Goal: Task Accomplishment & Management: Use online tool/utility

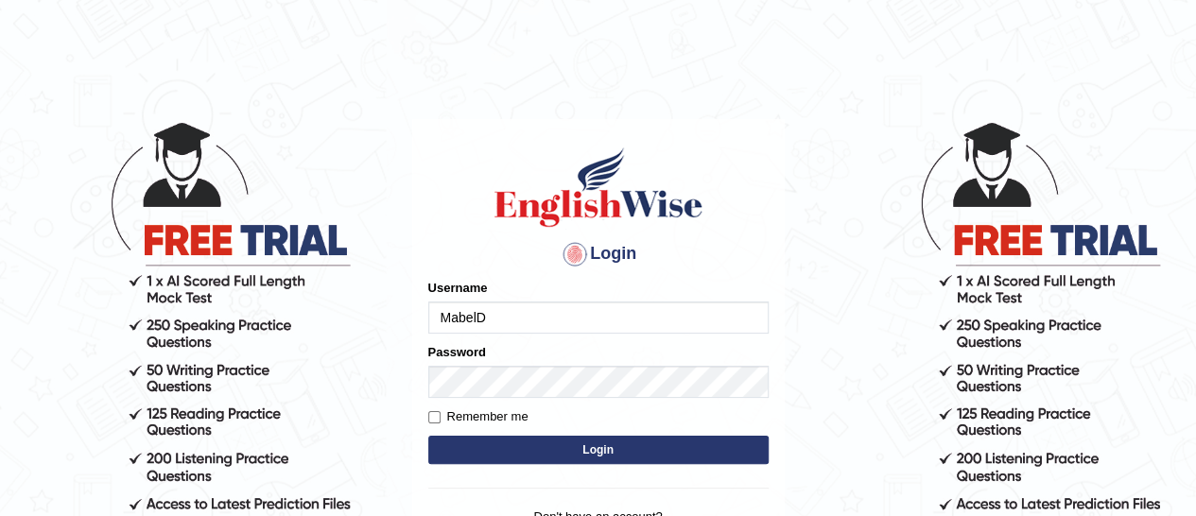
type input "MabelD"
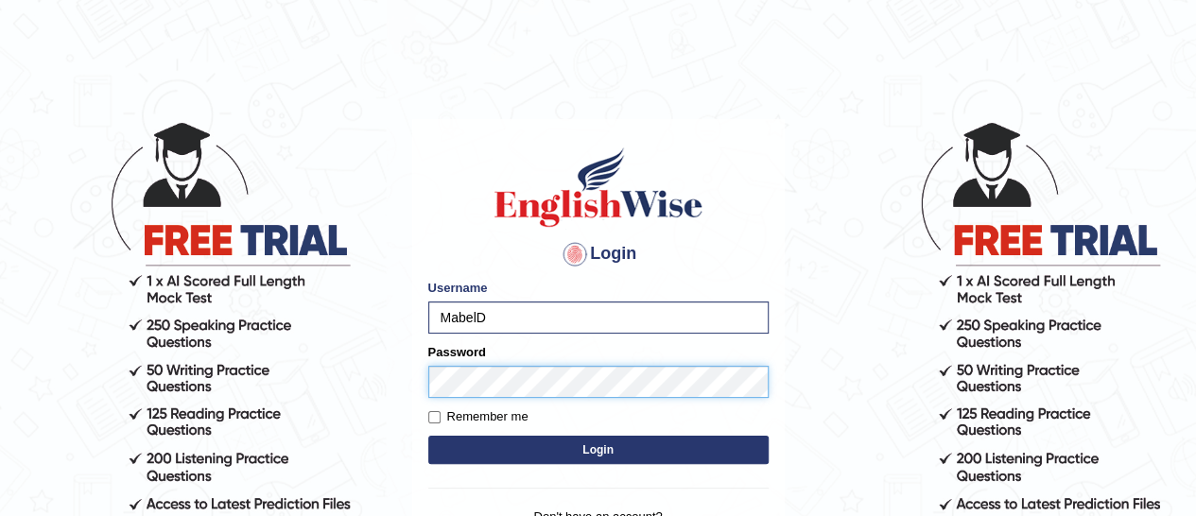
click at [428, 436] on button "Login" at bounding box center [598, 450] width 340 height 28
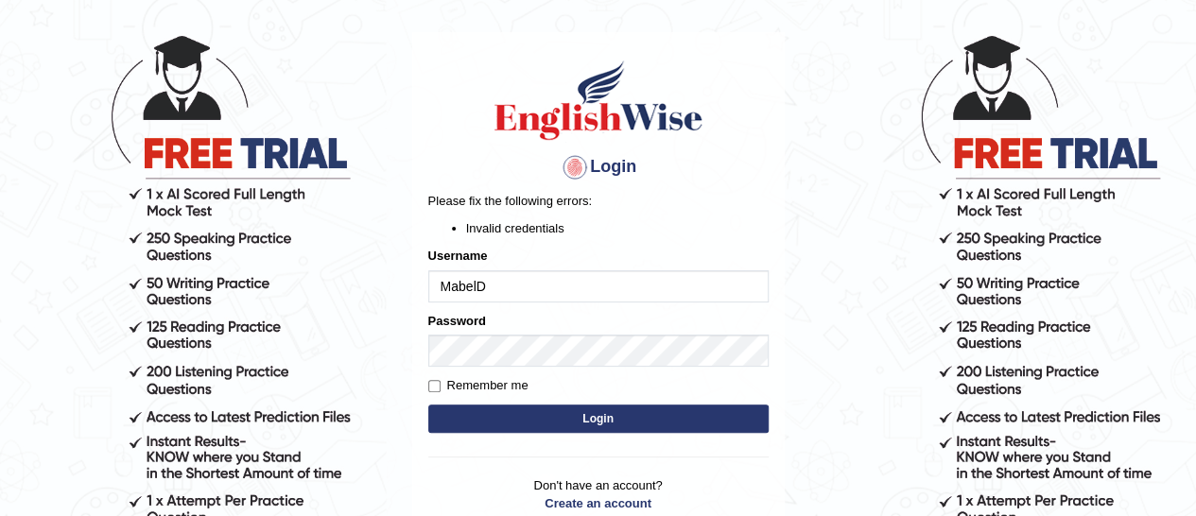
scroll to position [125, 0]
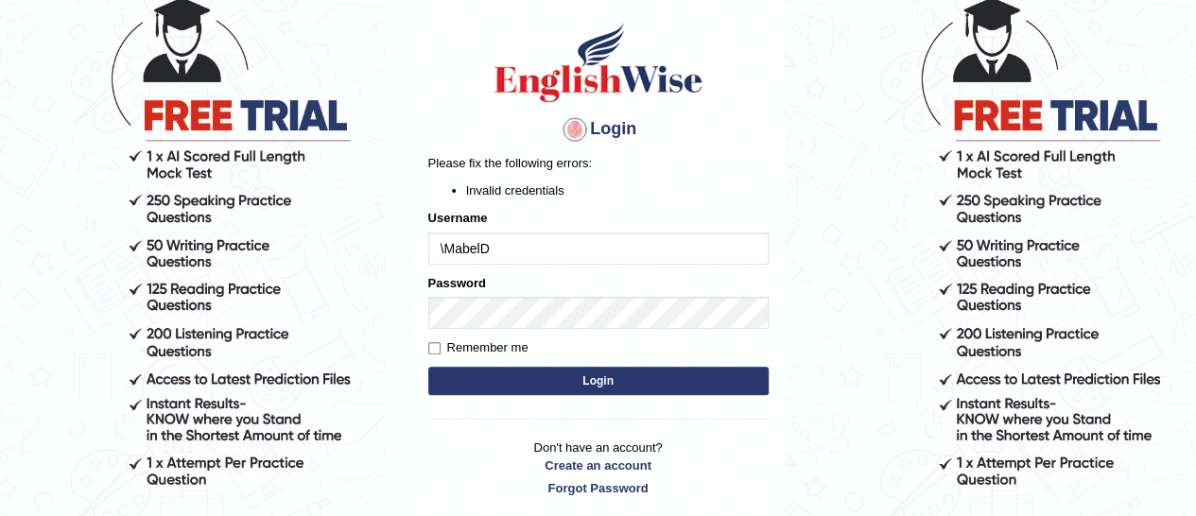
type input "MabelD"
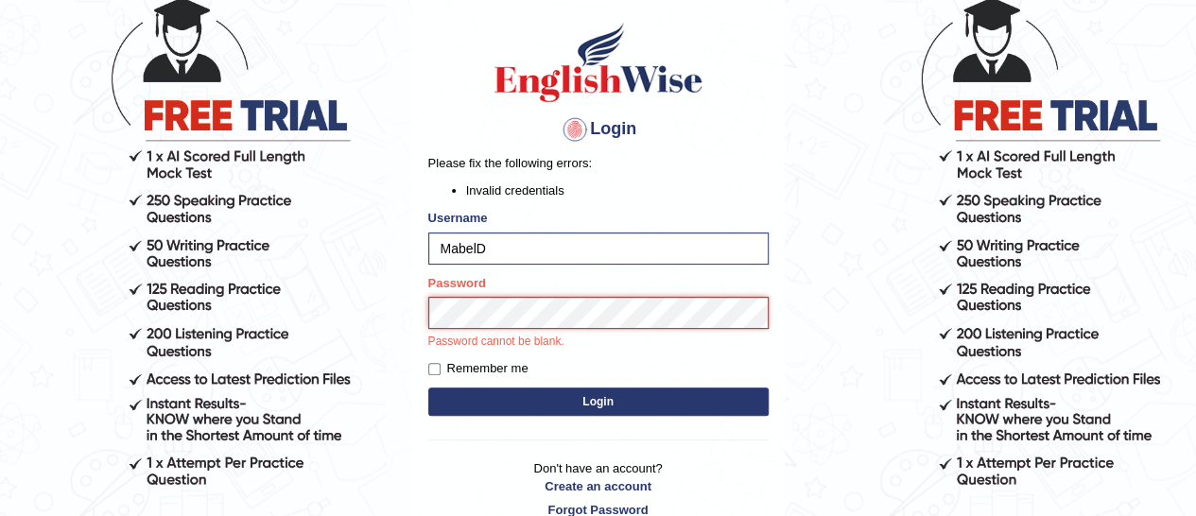
click at [428, 388] on button "Login" at bounding box center [598, 402] width 340 height 28
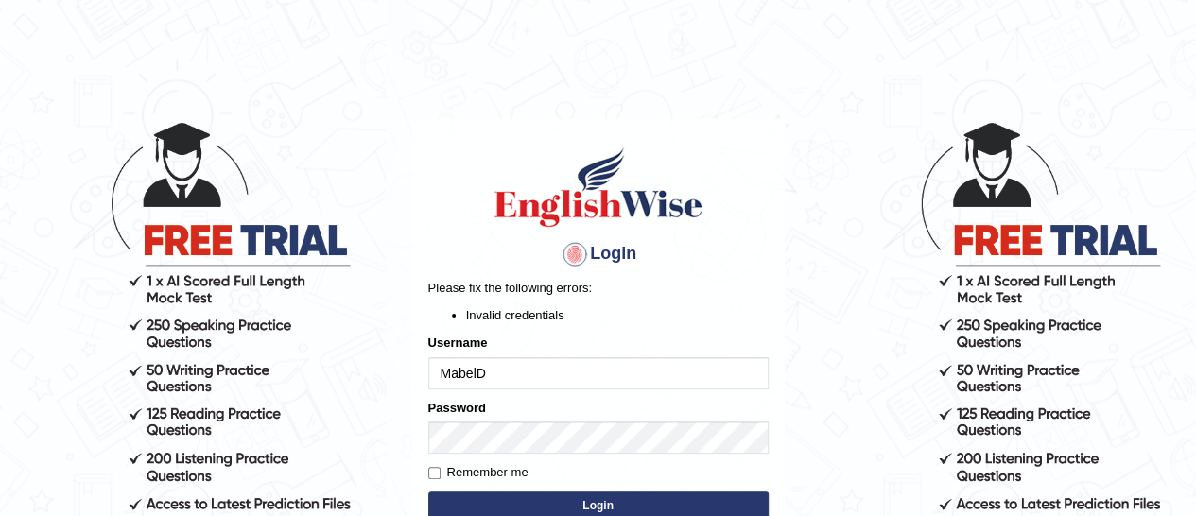
scroll to position [132, 0]
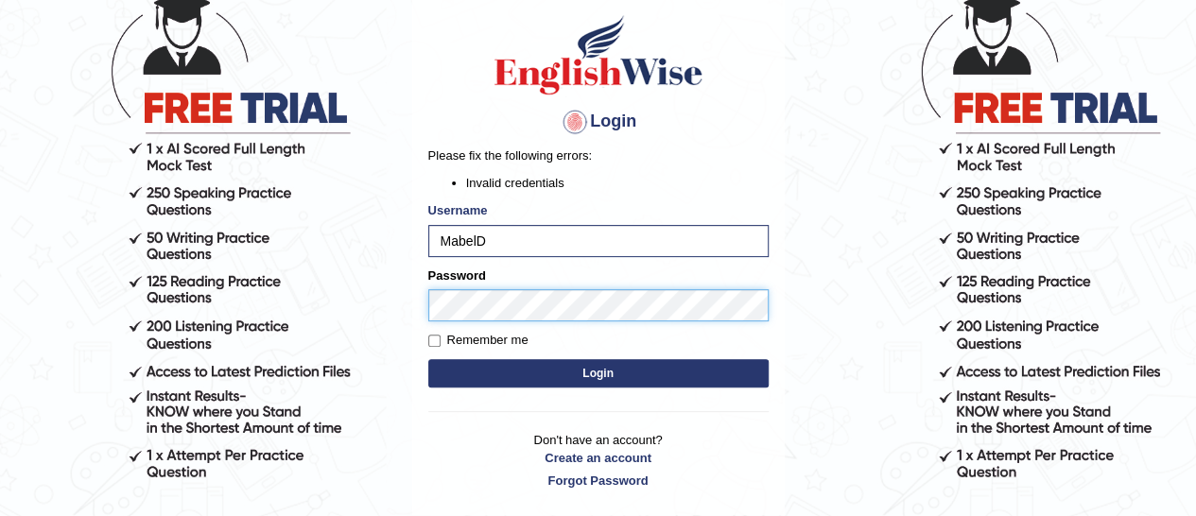
click at [428, 359] on button "Login" at bounding box center [598, 373] width 340 height 28
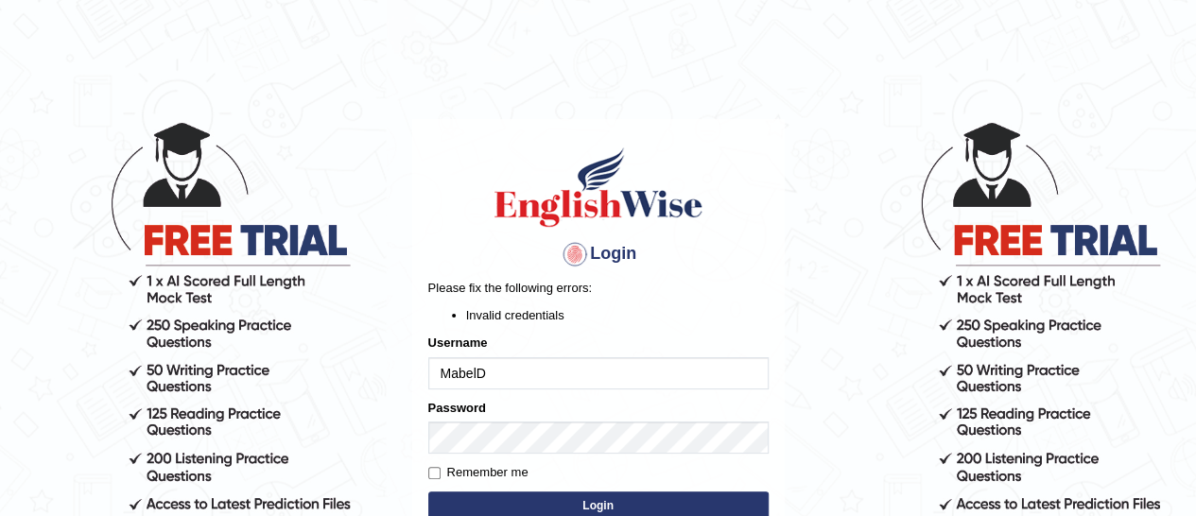
click at [546, 368] on input "MabelD" at bounding box center [598, 373] width 340 height 32
type input "M"
type input "MabelD"
click at [428, 492] on button "Login" at bounding box center [598, 506] width 340 height 28
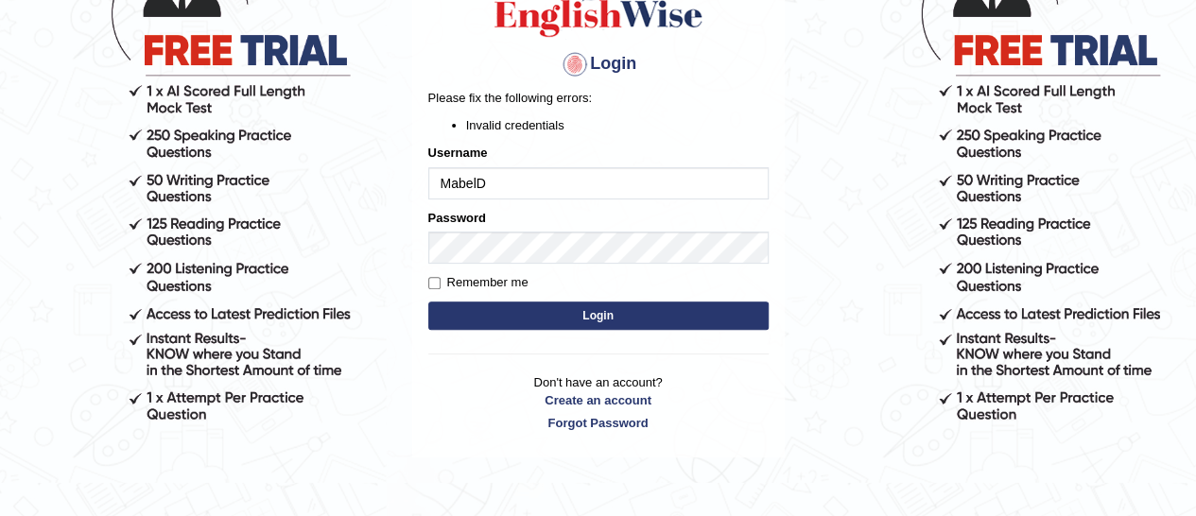
scroll to position [195, 0]
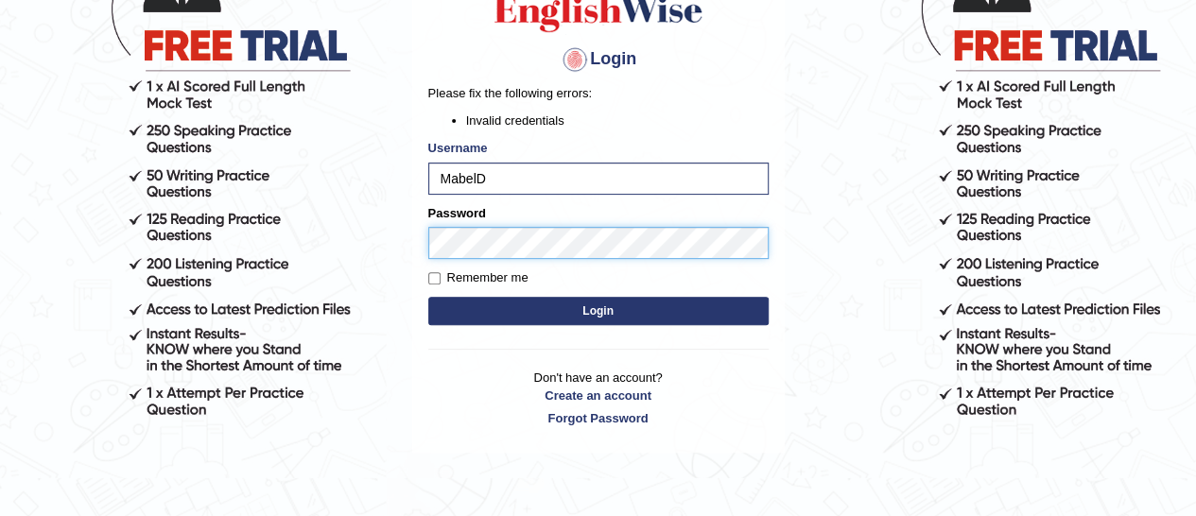
click at [428, 297] on button "Login" at bounding box center [598, 311] width 340 height 28
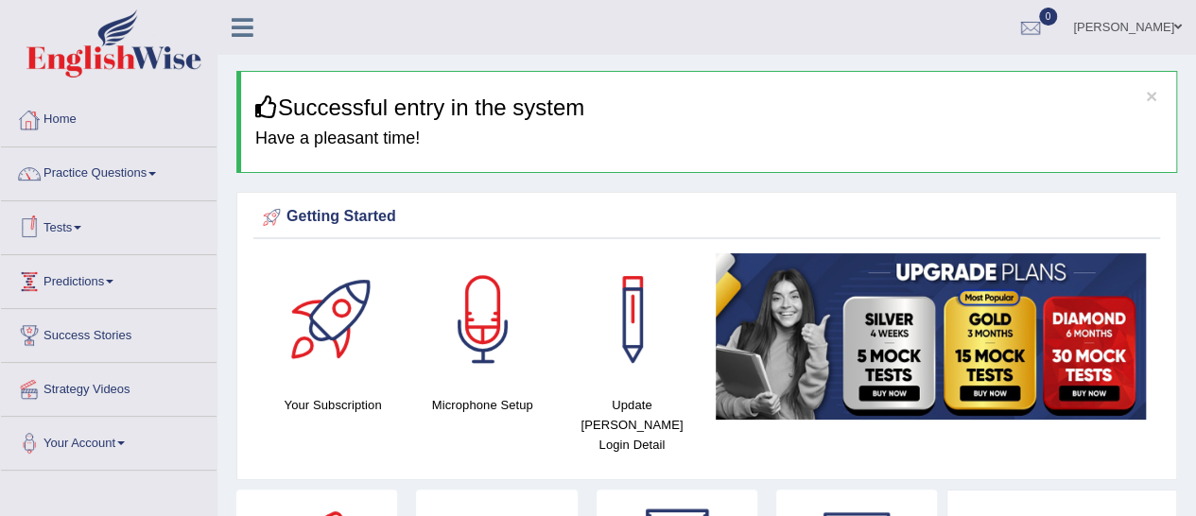
click at [75, 231] on link "Tests" at bounding box center [109, 224] width 216 height 47
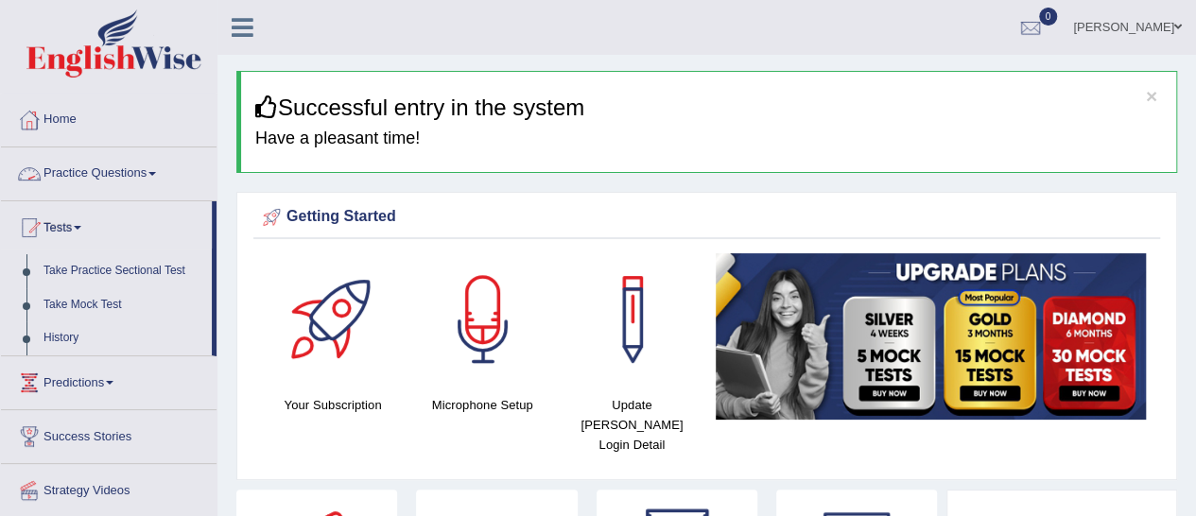
click at [159, 161] on link "Practice Questions" at bounding box center [109, 170] width 216 height 47
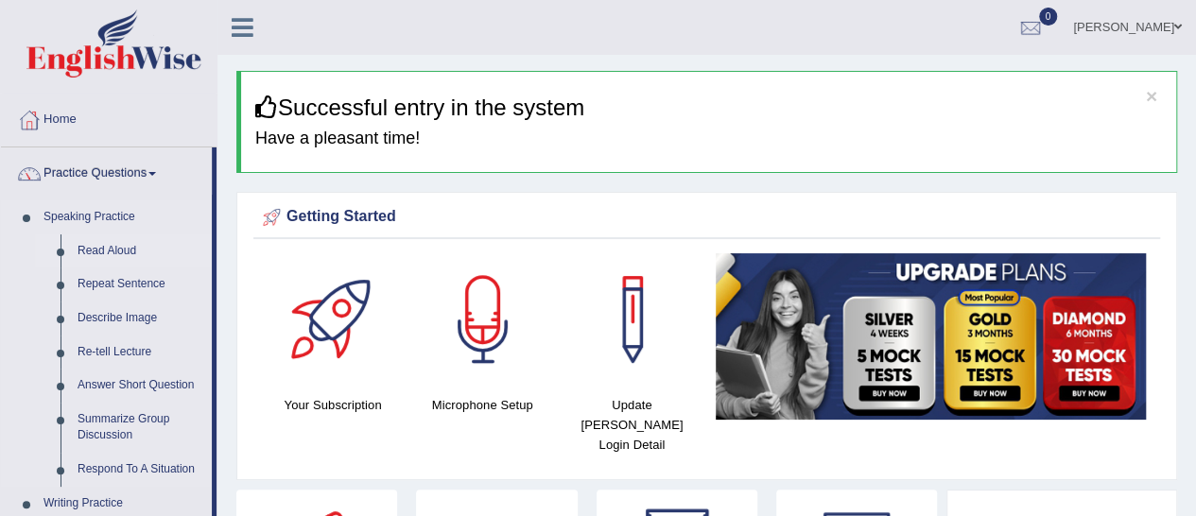
click at [91, 254] on link "Read Aloud" at bounding box center [140, 251] width 143 height 34
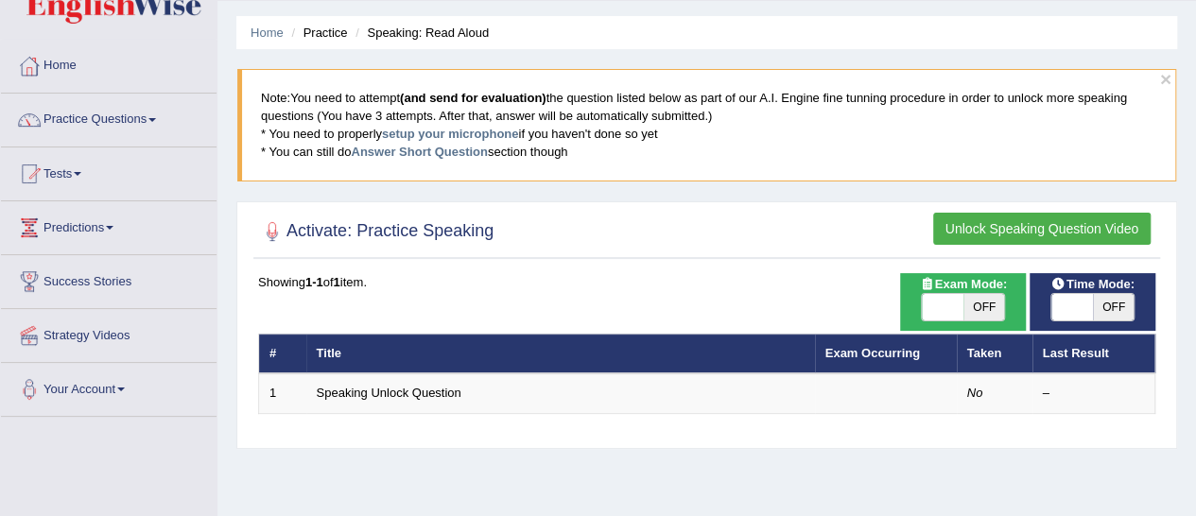
scroll to position [55, 0]
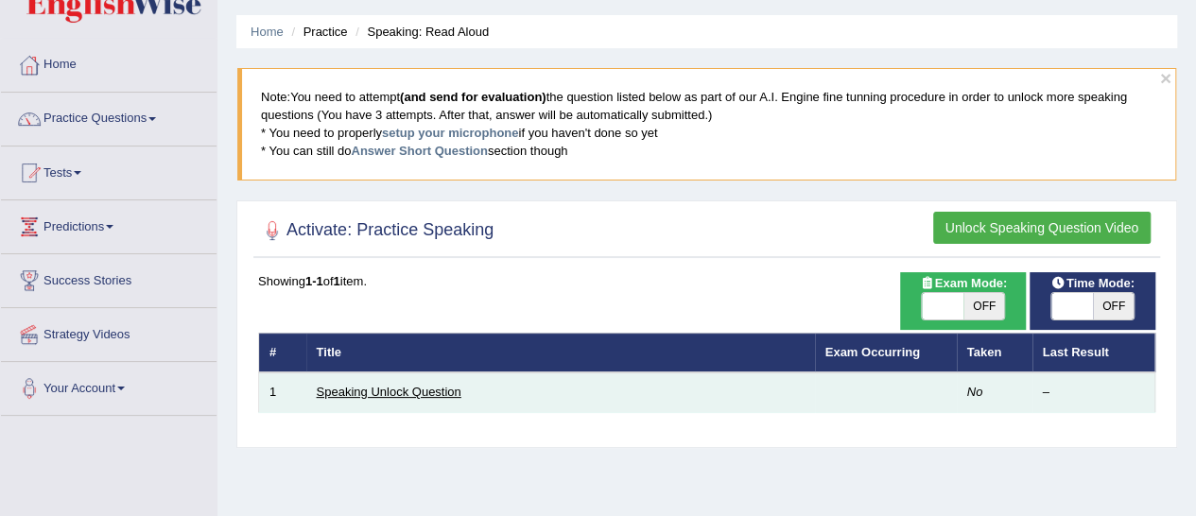
click at [415, 387] on link "Speaking Unlock Question" at bounding box center [389, 392] width 145 height 14
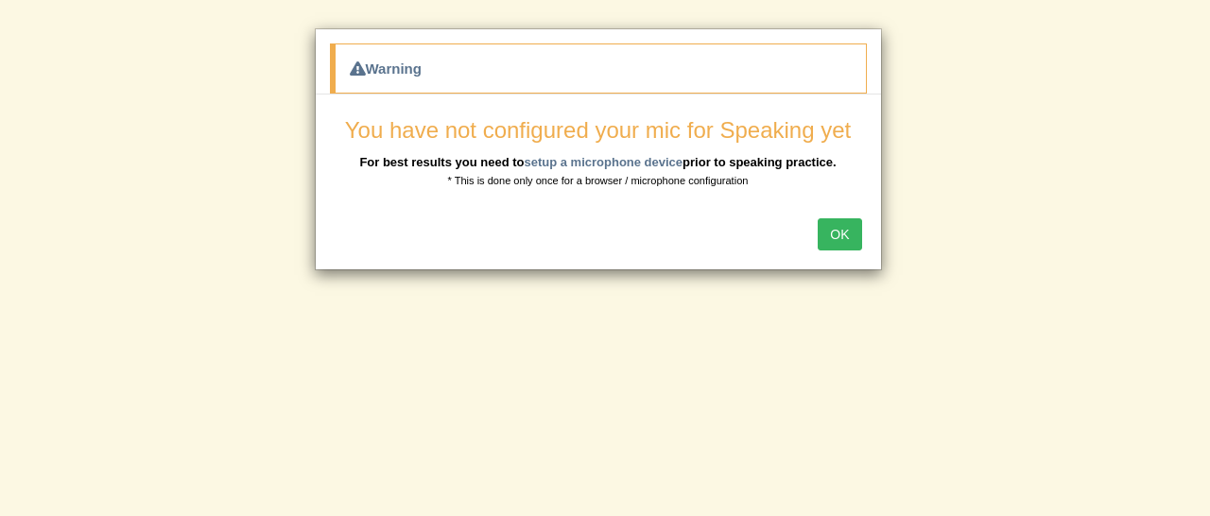
click at [852, 232] on button "OK" at bounding box center [839, 234] width 43 height 32
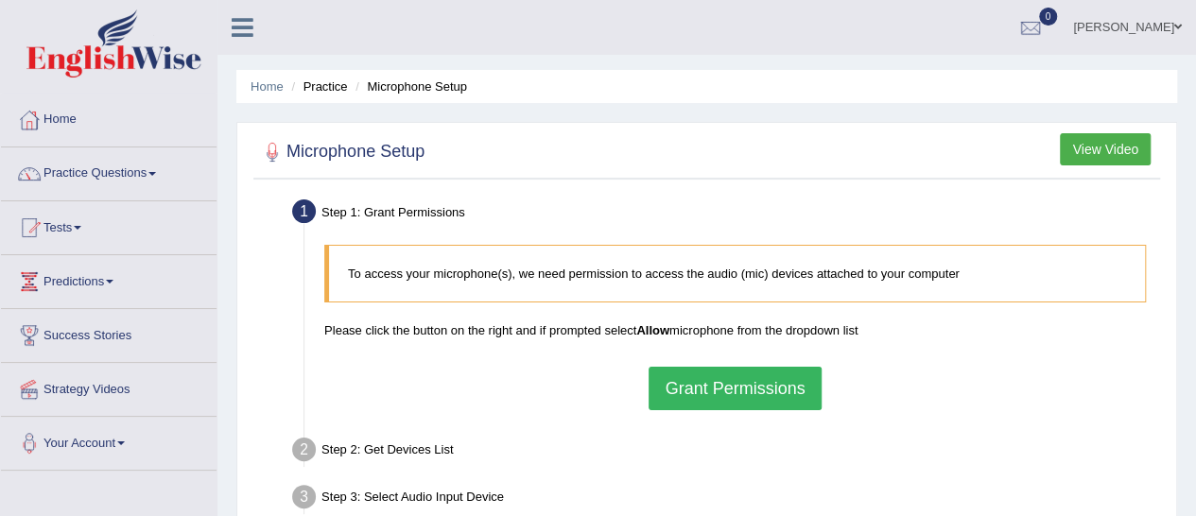
click at [723, 406] on button "Grant Permissions" at bounding box center [734, 388] width 172 height 43
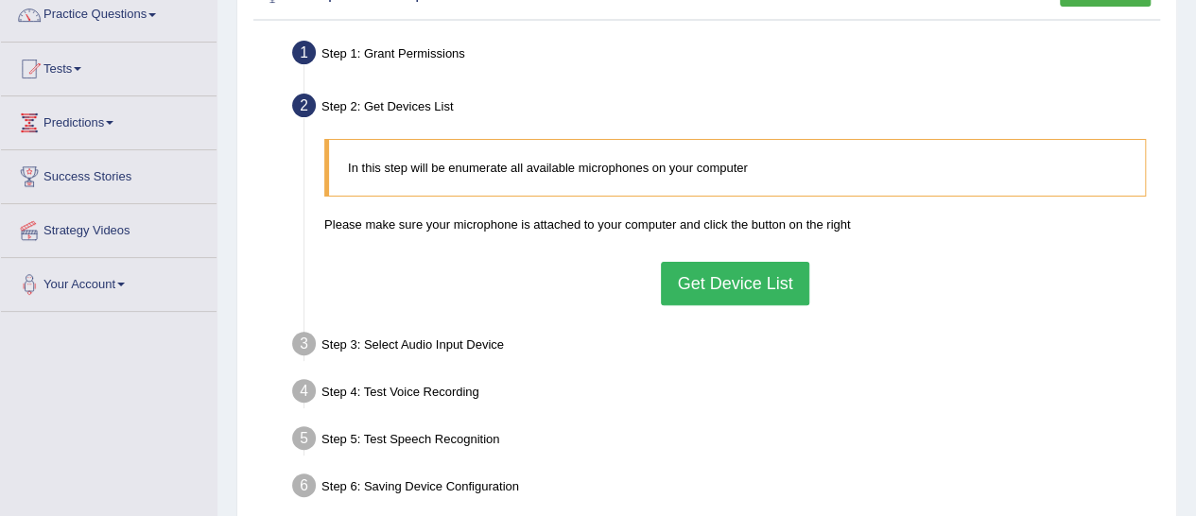
scroll to position [161, 0]
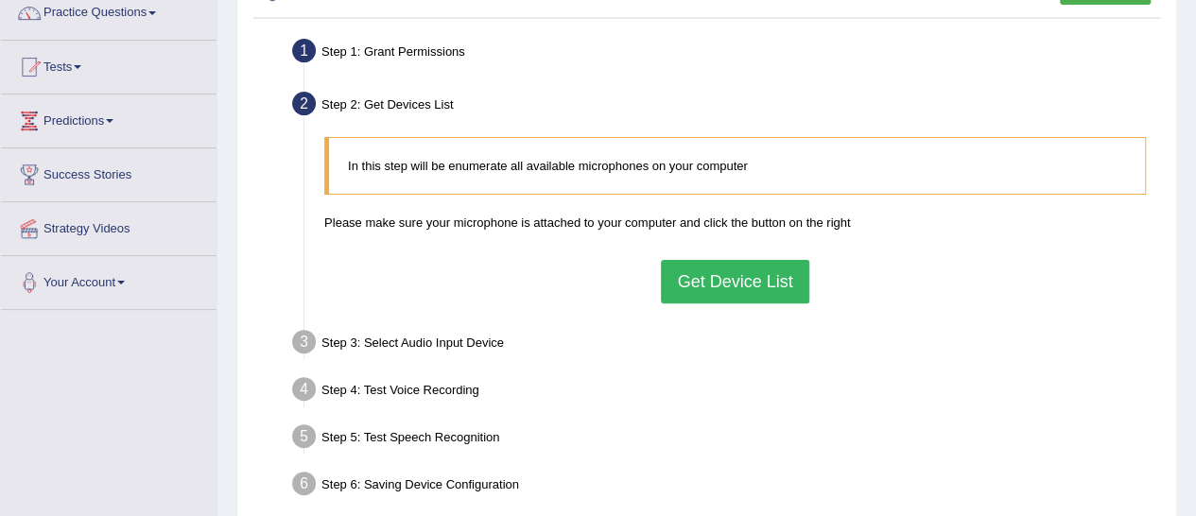
click at [755, 271] on button "Get Device List" at bounding box center [734, 281] width 147 height 43
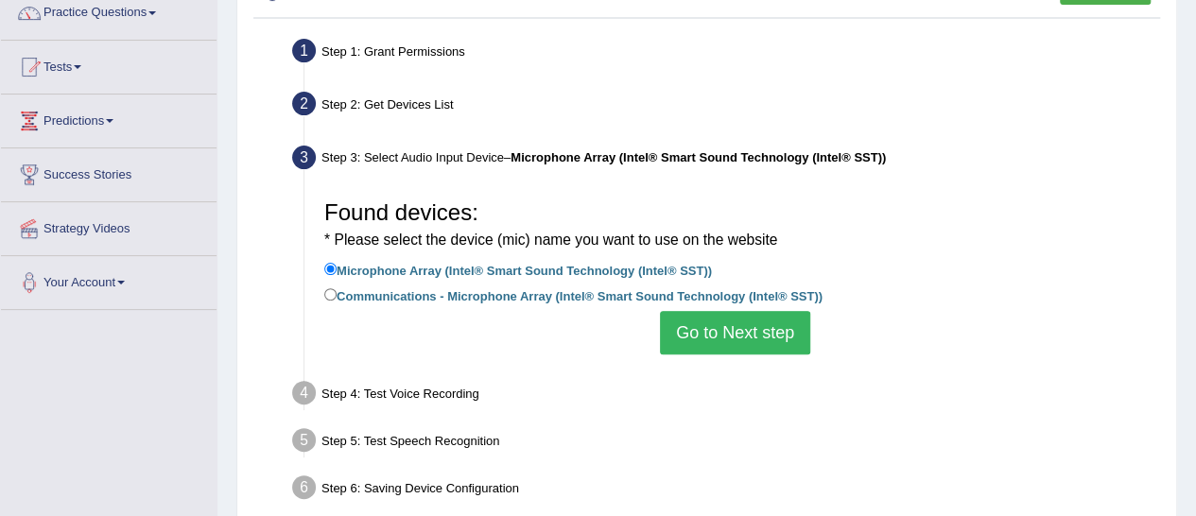
click at [709, 330] on button "Go to Next step" at bounding box center [735, 332] width 150 height 43
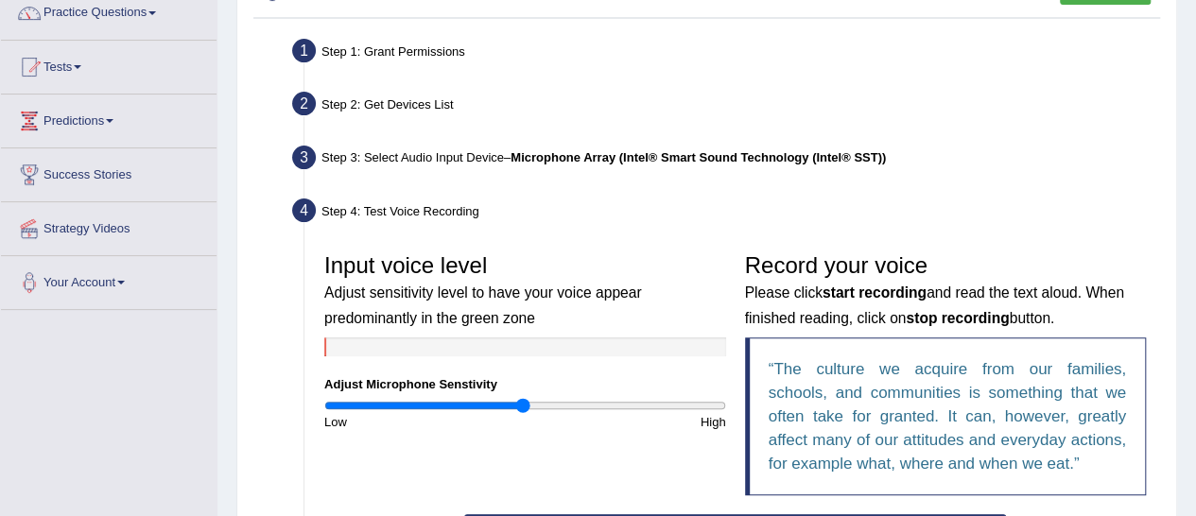
scroll to position [282, 0]
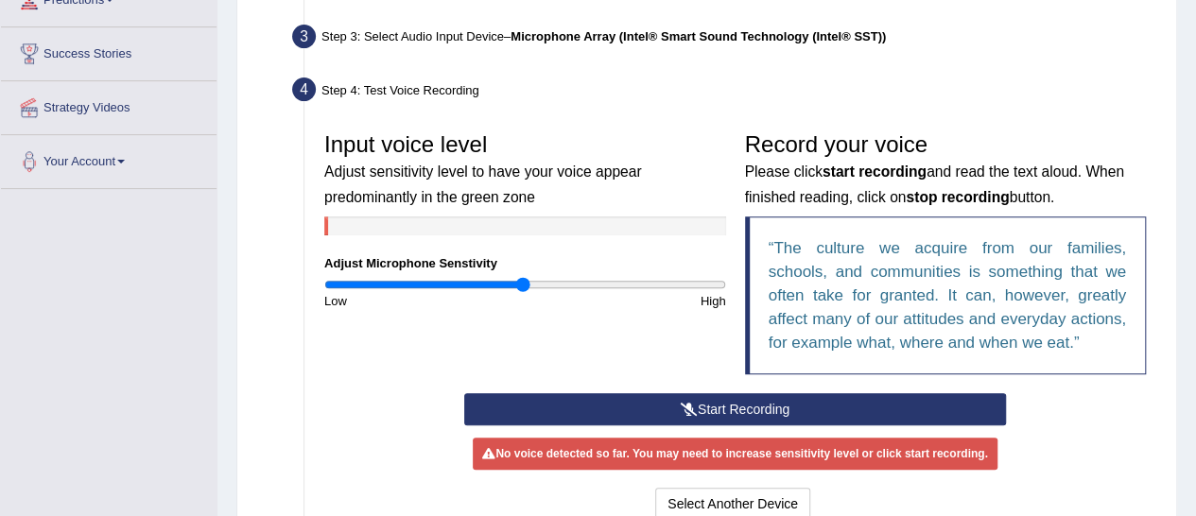
click at [638, 420] on button "Start Recording" at bounding box center [735, 409] width 542 height 32
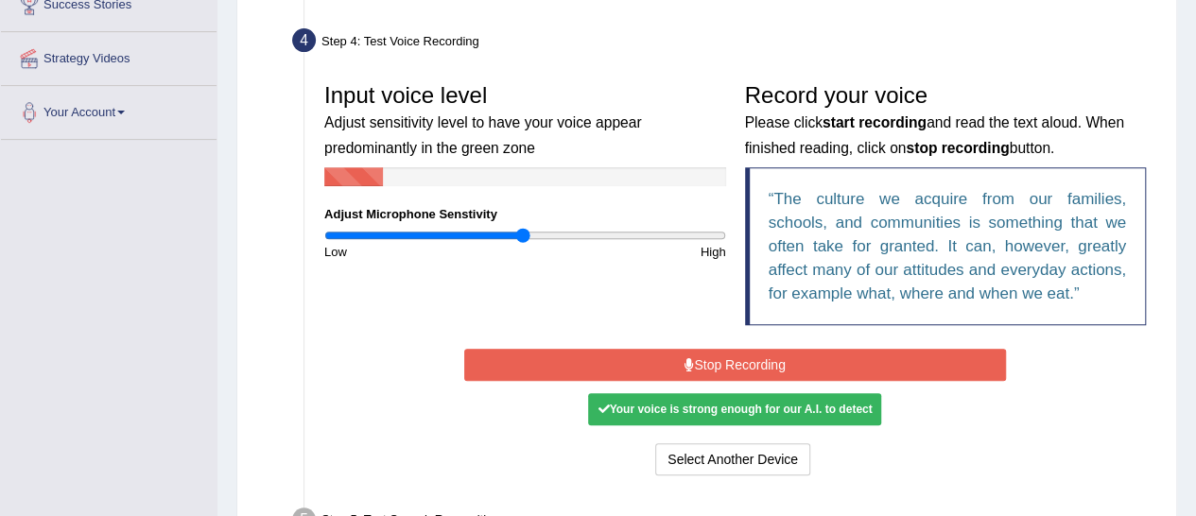
scroll to position [488, 0]
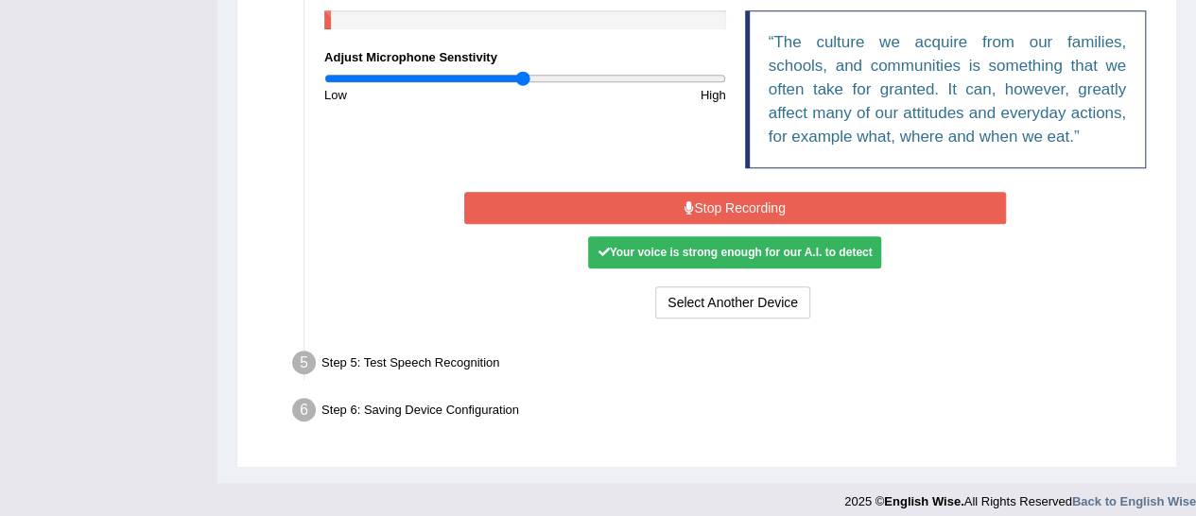
click at [794, 220] on button "Stop Recording" at bounding box center [735, 208] width 542 height 32
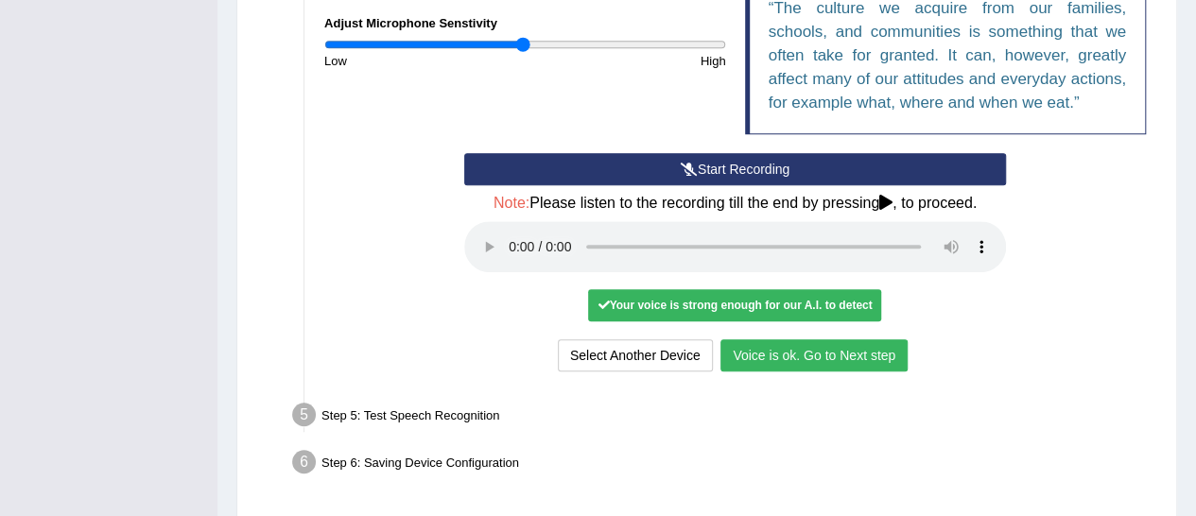
scroll to position [523, 0]
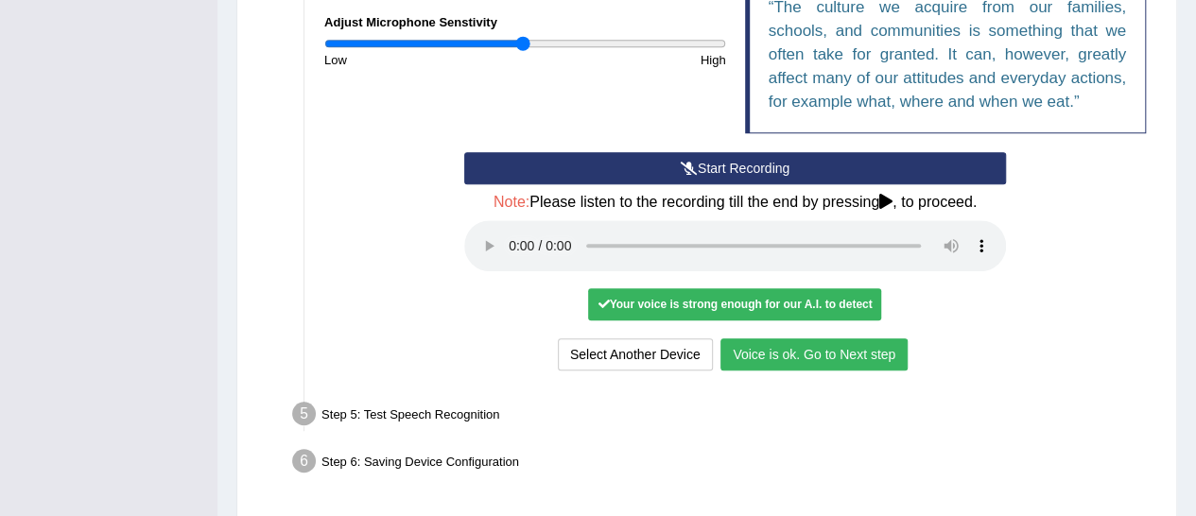
click at [798, 349] on button "Voice is ok. Go to Next step" at bounding box center [813, 354] width 187 height 32
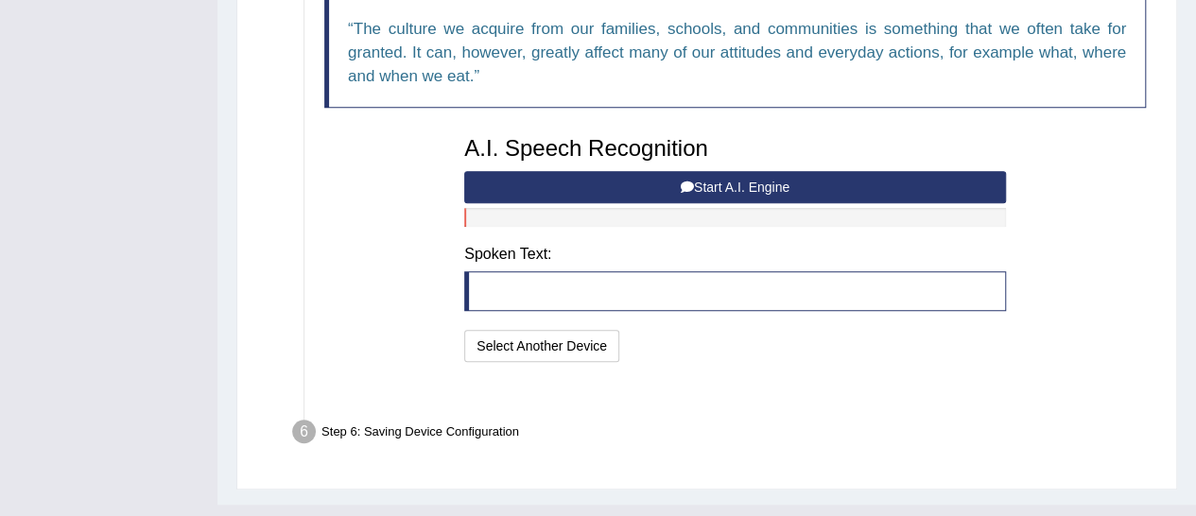
scroll to position [510, 0]
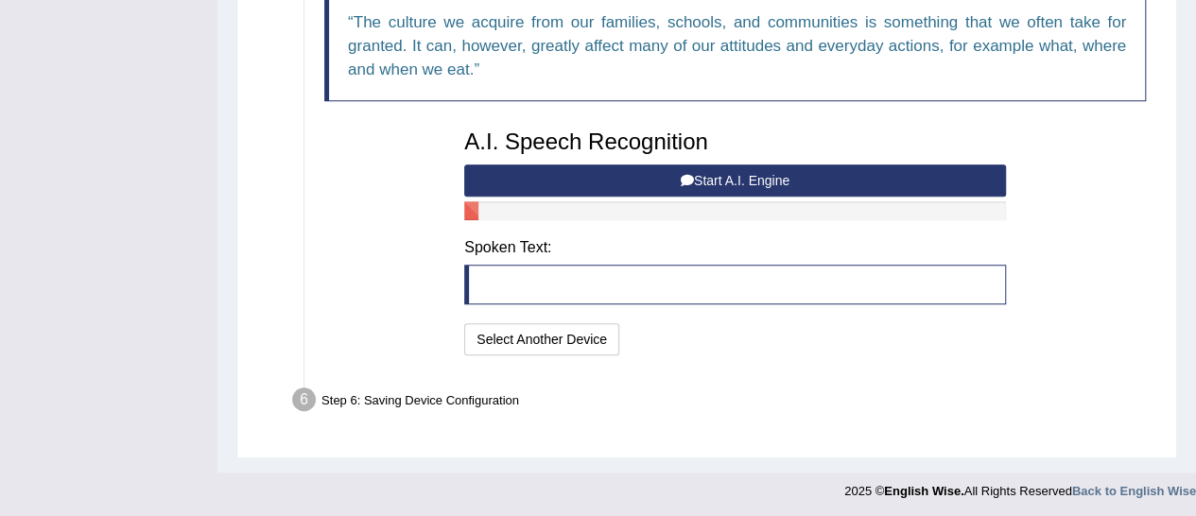
click at [550, 173] on button "Start A.I. Engine" at bounding box center [735, 180] width 542 height 32
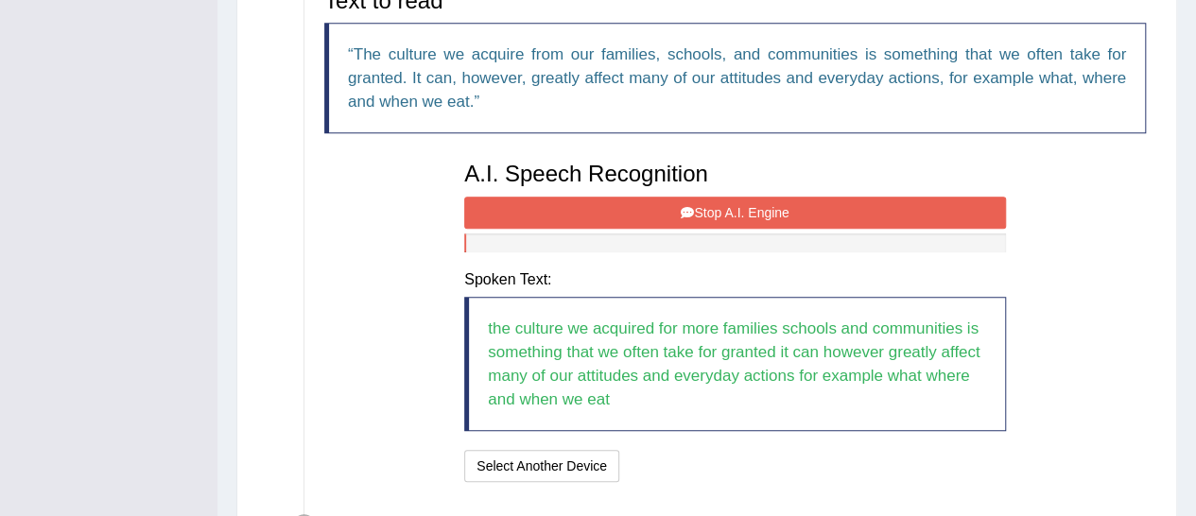
scroll to position [573, 0]
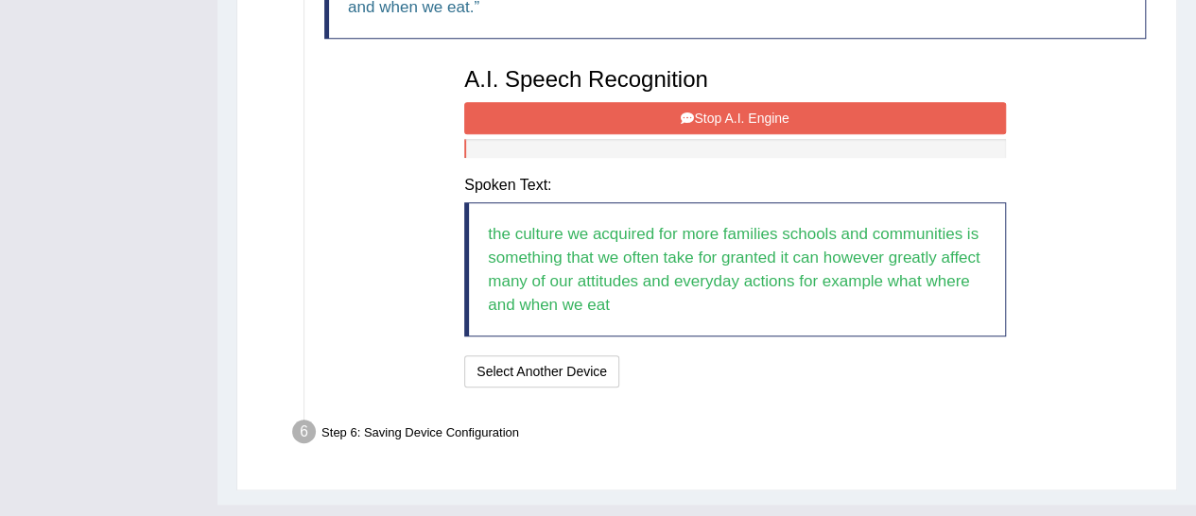
click at [642, 112] on button "Stop A.I. Engine" at bounding box center [735, 118] width 542 height 32
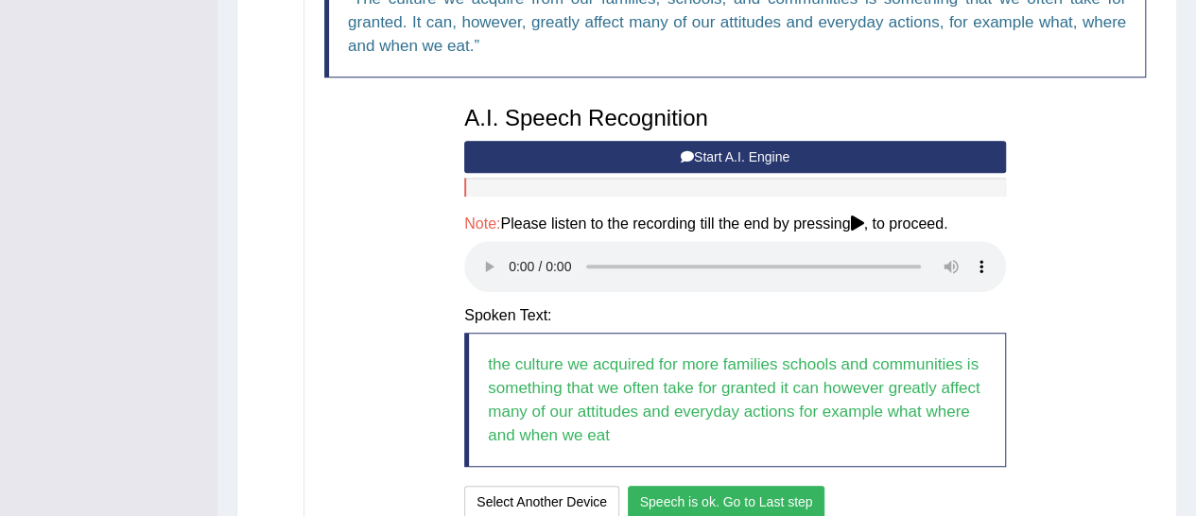
scroll to position [697, 0]
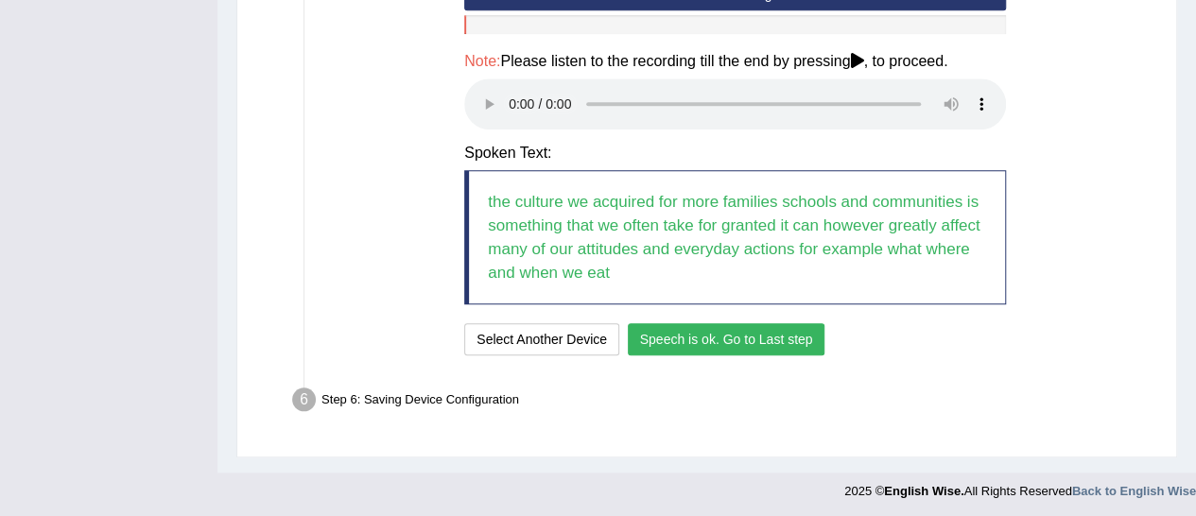
click at [750, 345] on button "Speech is ok. Go to Last step" at bounding box center [727, 339] width 198 height 32
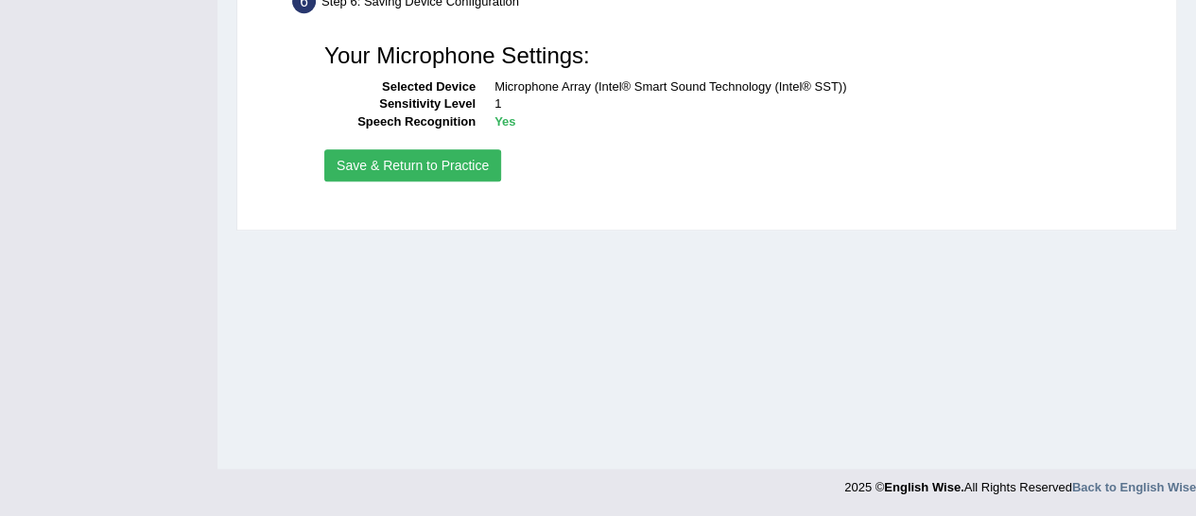
click at [406, 156] on button "Save & Return to Practice" at bounding box center [412, 165] width 177 height 32
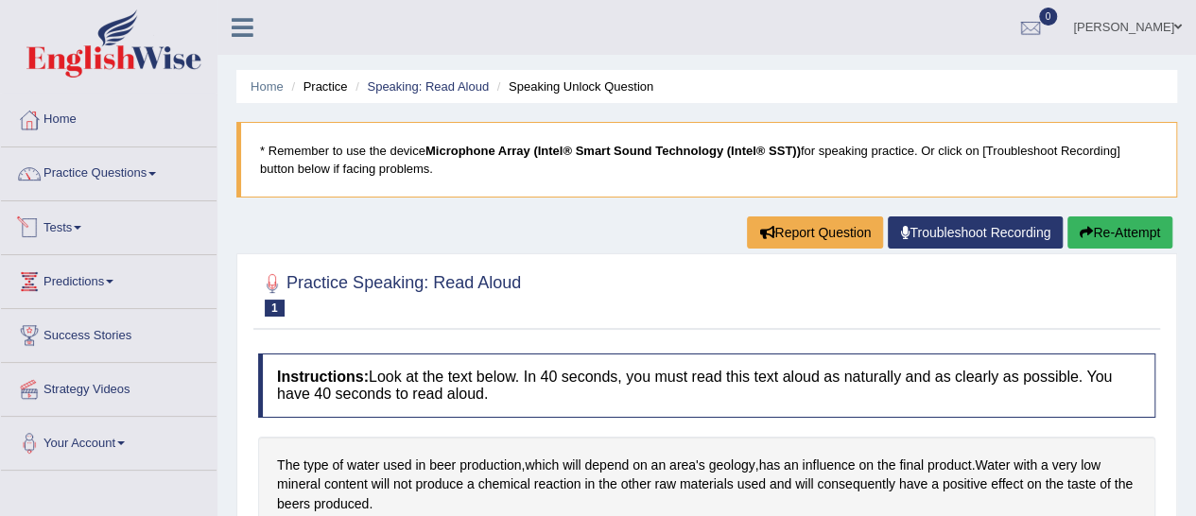
click at [72, 236] on link "Tests" at bounding box center [109, 224] width 216 height 47
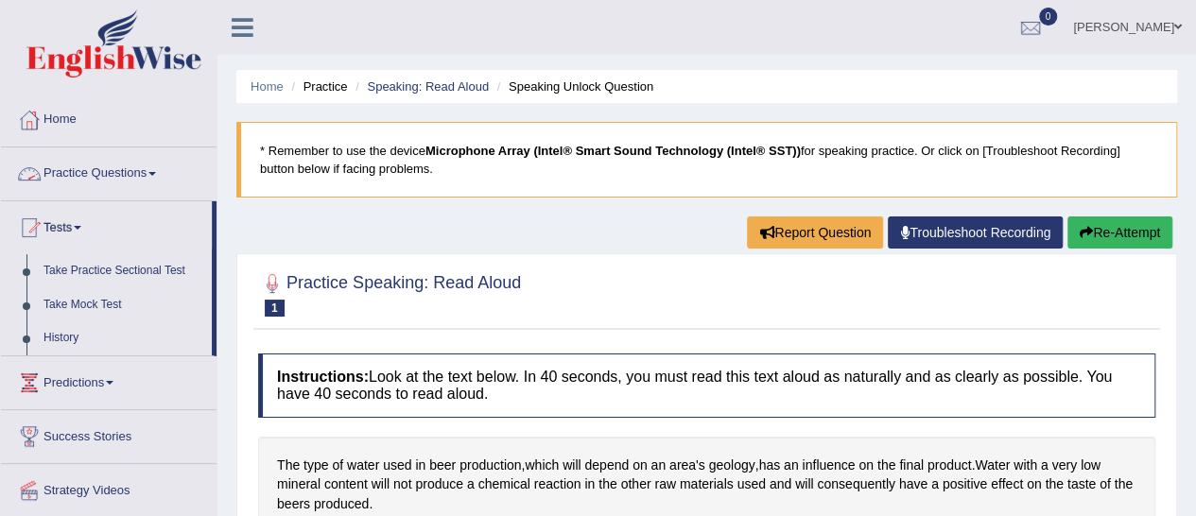
click at [87, 169] on link "Practice Questions" at bounding box center [109, 170] width 216 height 47
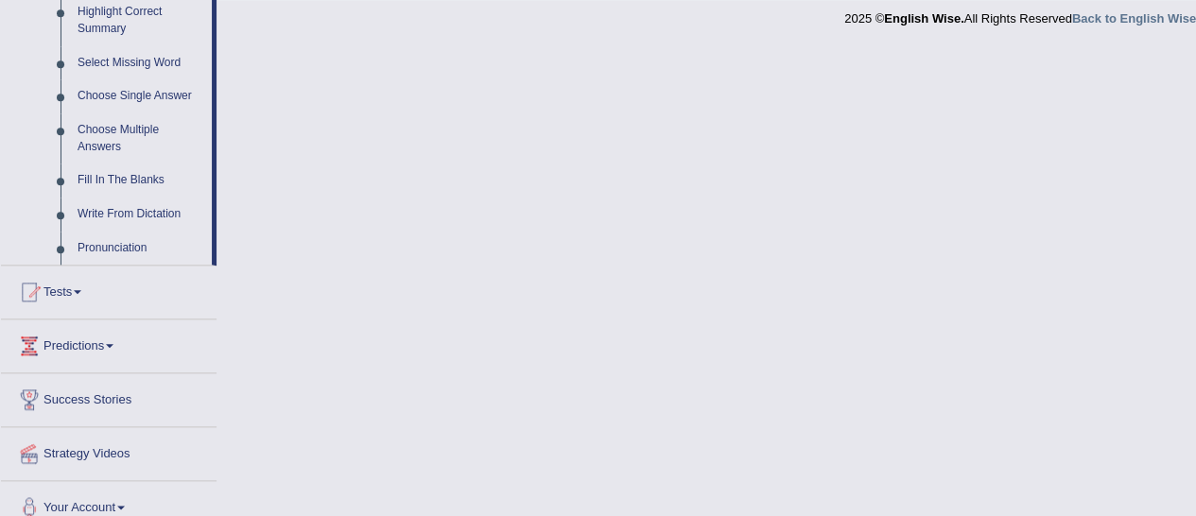
scroll to position [946, 0]
click at [127, 282] on link "Tests" at bounding box center [109, 288] width 216 height 47
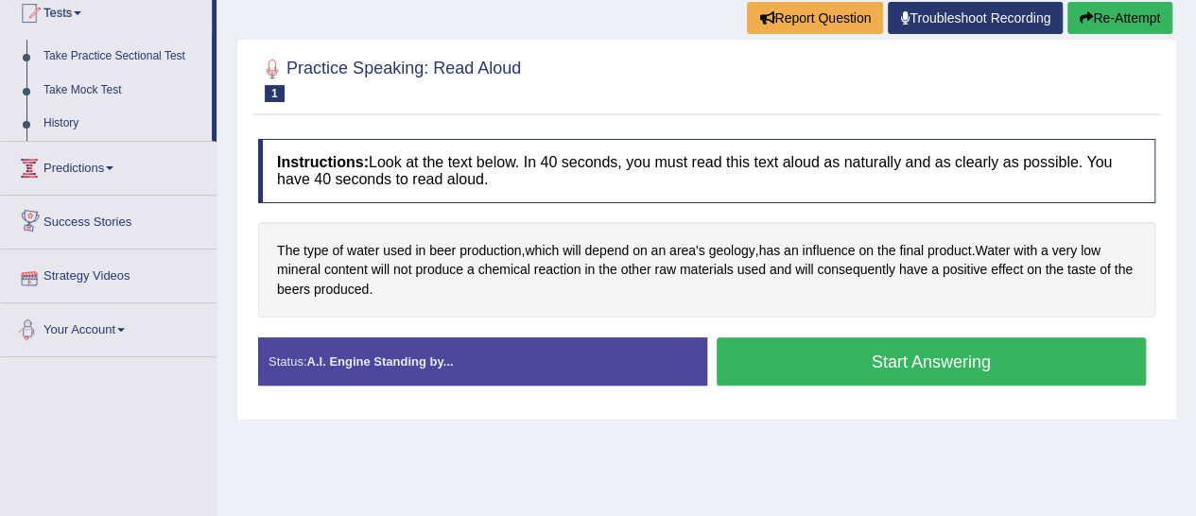
scroll to position [9, 0]
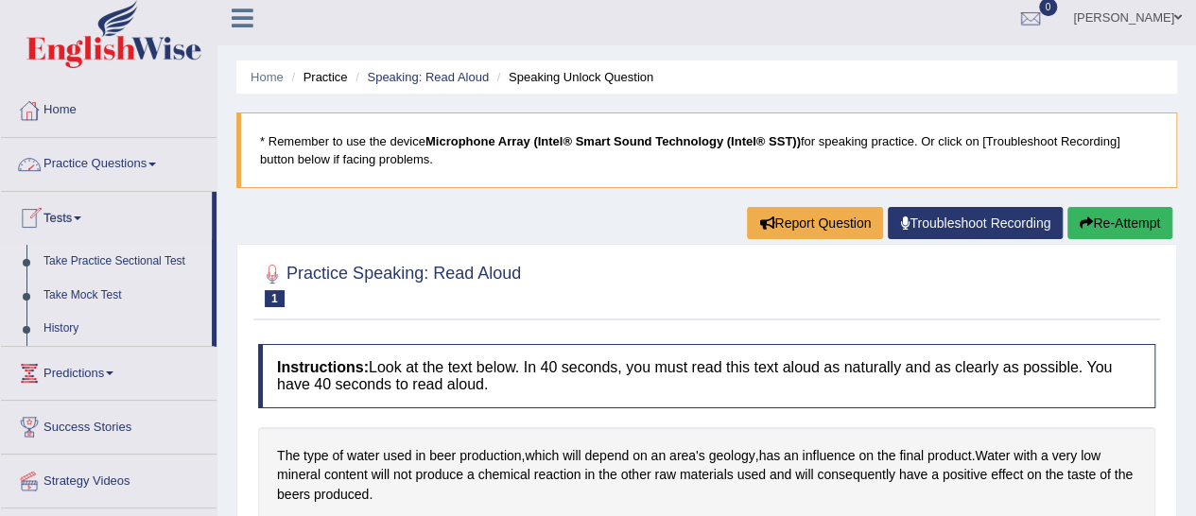
click at [159, 257] on link "Take Practice Sectional Test" at bounding box center [123, 262] width 177 height 34
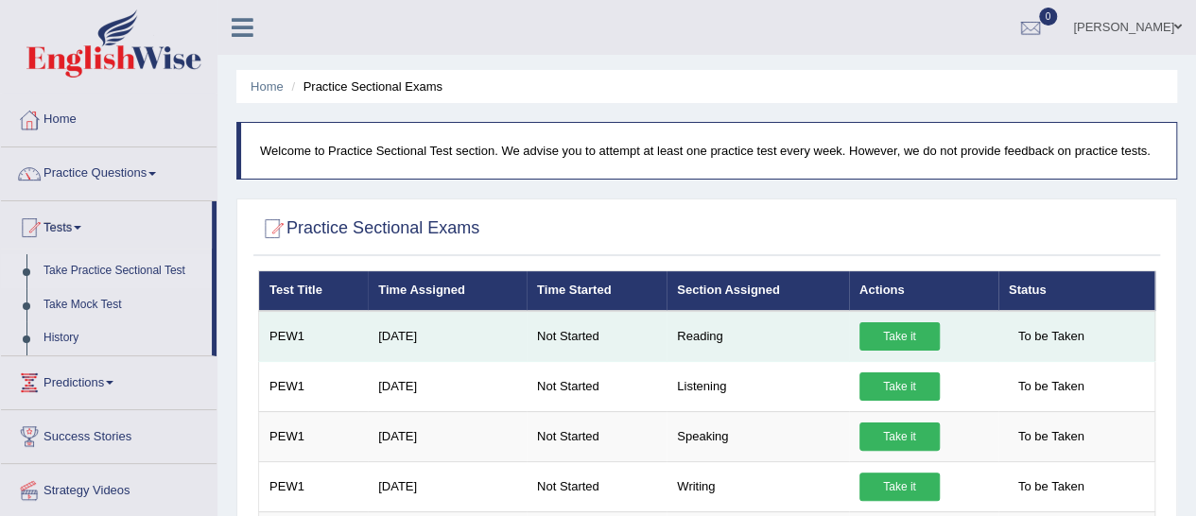
click at [887, 330] on link "Take it" at bounding box center [899, 336] width 80 height 28
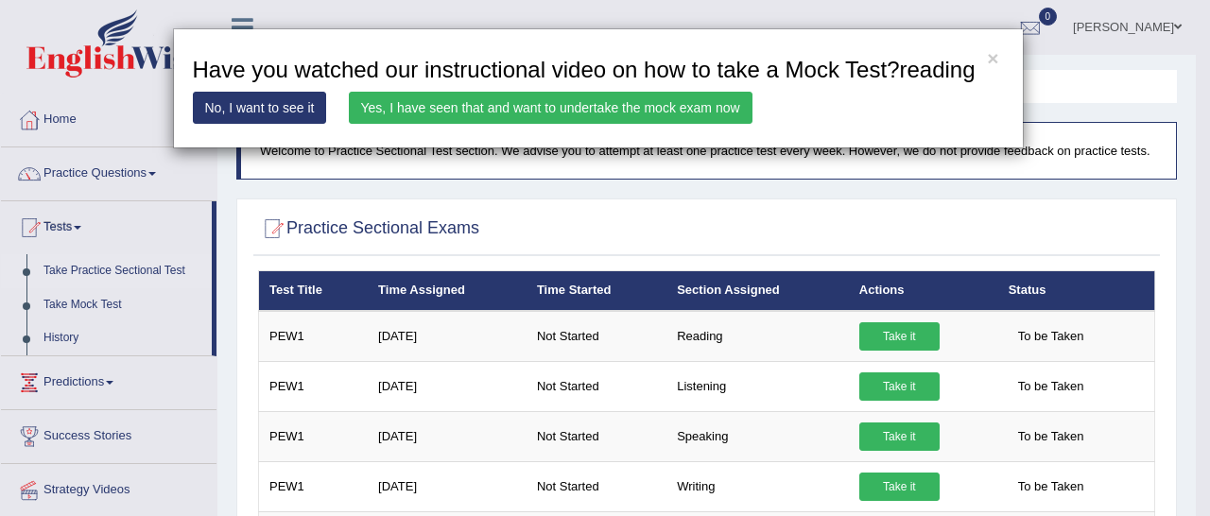
click at [427, 109] on link "Yes, I have seen that and want to undertake the mock exam now" at bounding box center [551, 108] width 404 height 32
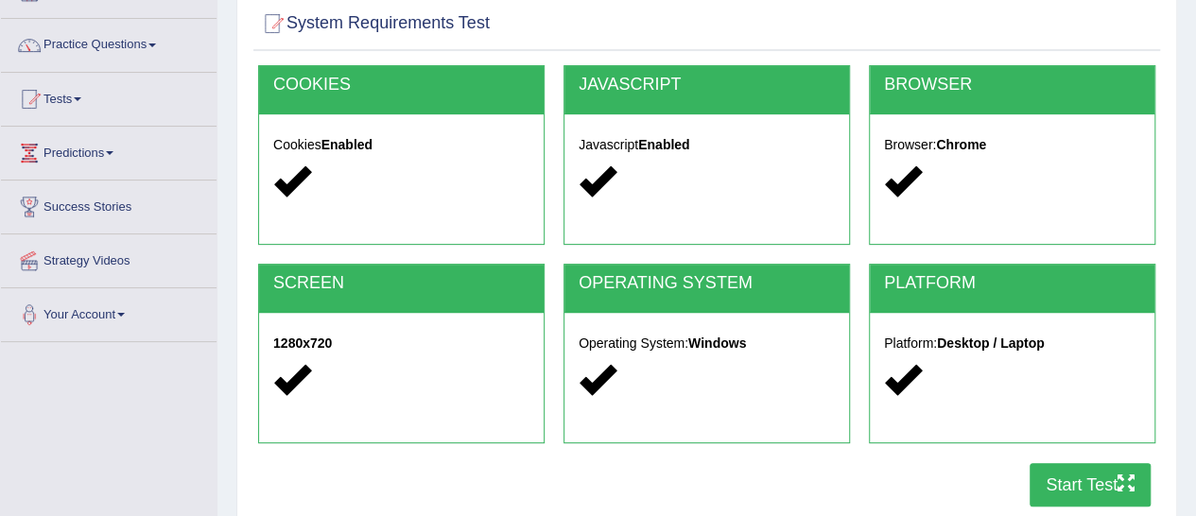
scroll to position [148, 0]
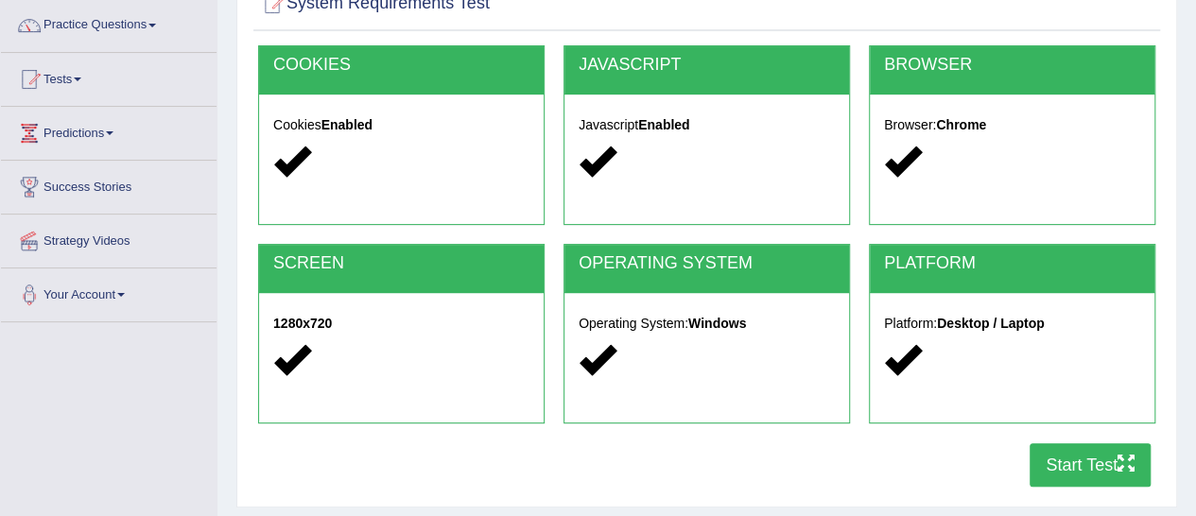
click at [1068, 443] on button "Start Test" at bounding box center [1089, 464] width 121 height 43
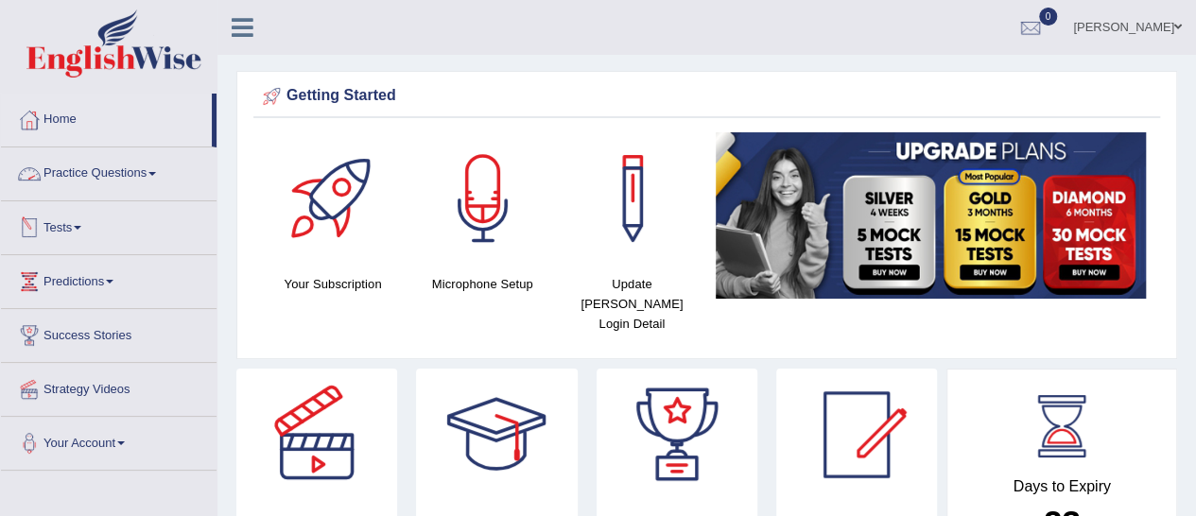
click at [114, 169] on link "Practice Questions" at bounding box center [109, 170] width 216 height 47
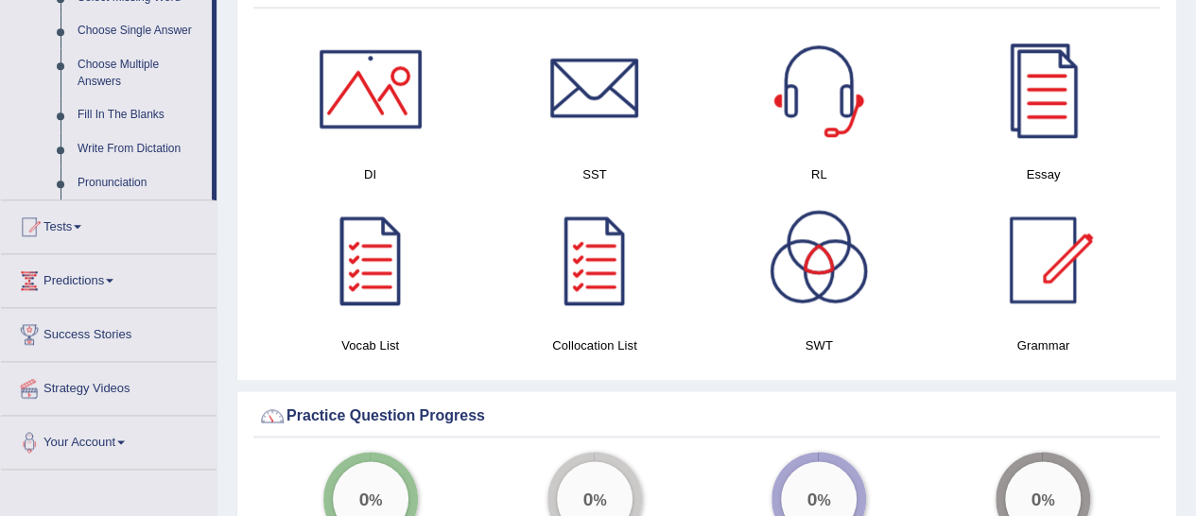
scroll to position [1019, 0]
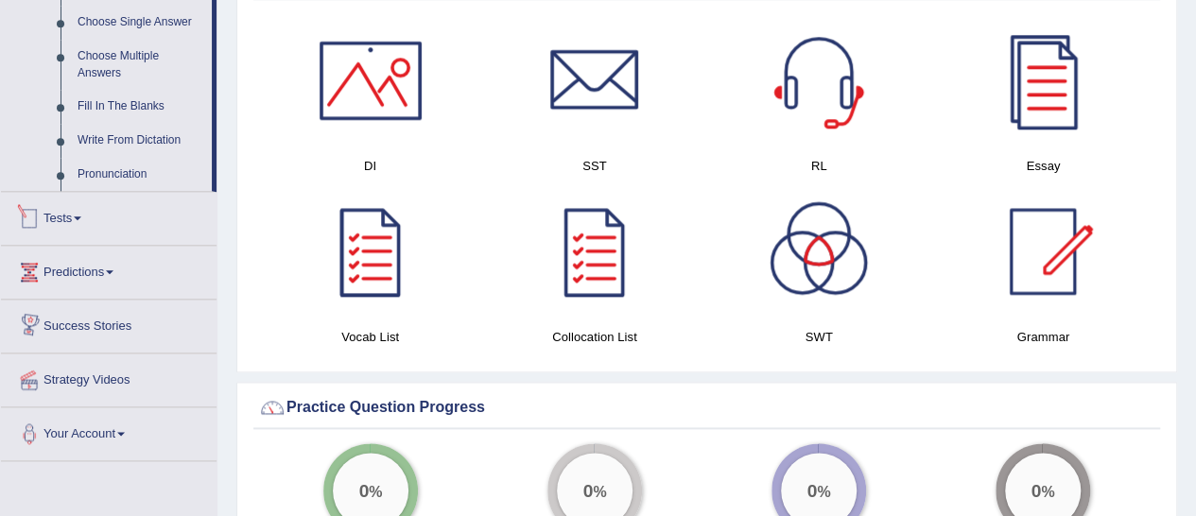
click at [77, 205] on link "Tests" at bounding box center [109, 215] width 216 height 47
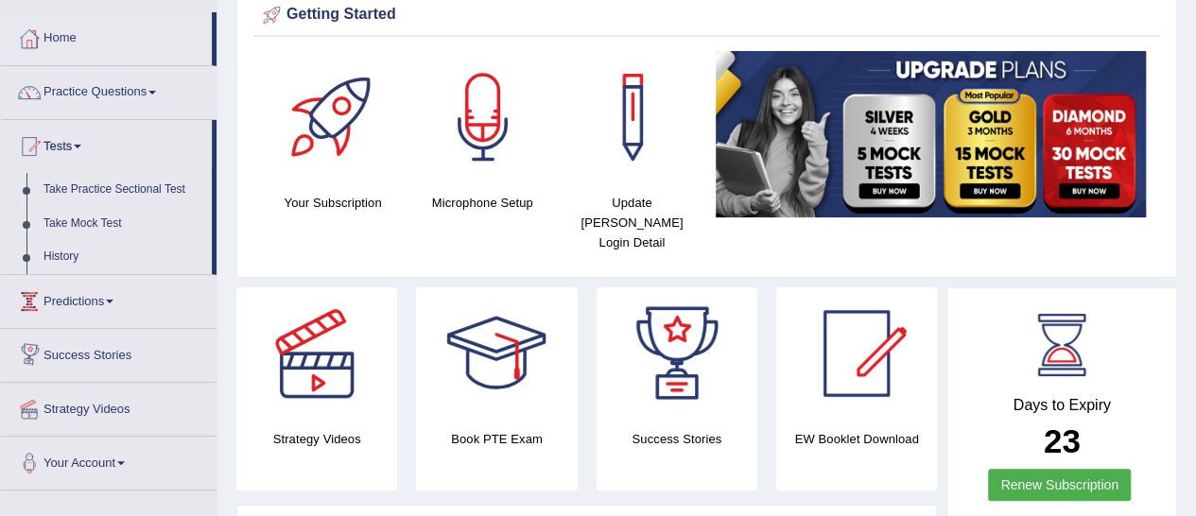
scroll to position [93, 0]
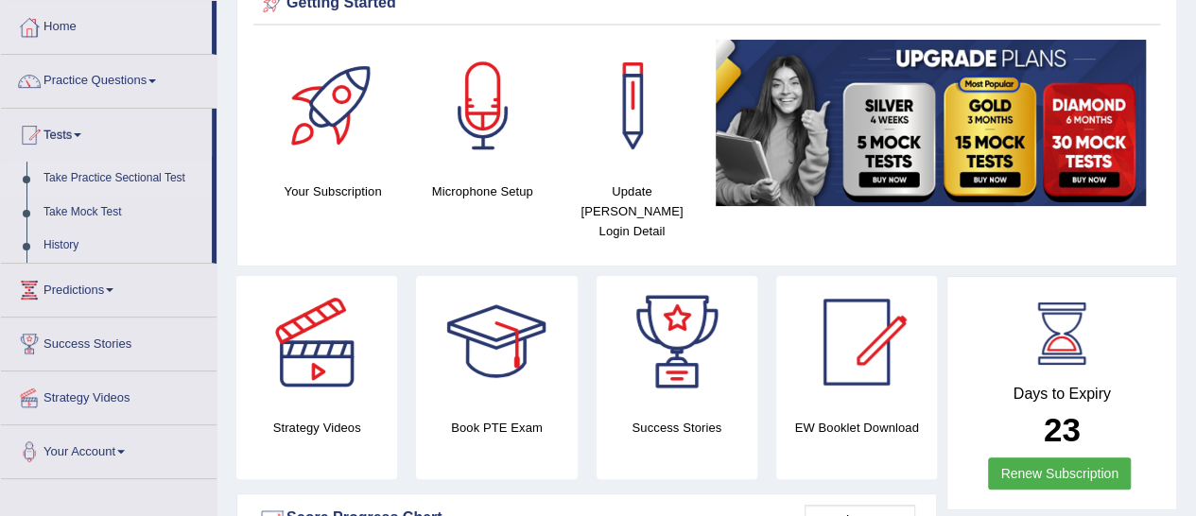
click at [132, 179] on link "Take Practice Sectional Test" at bounding box center [123, 179] width 177 height 34
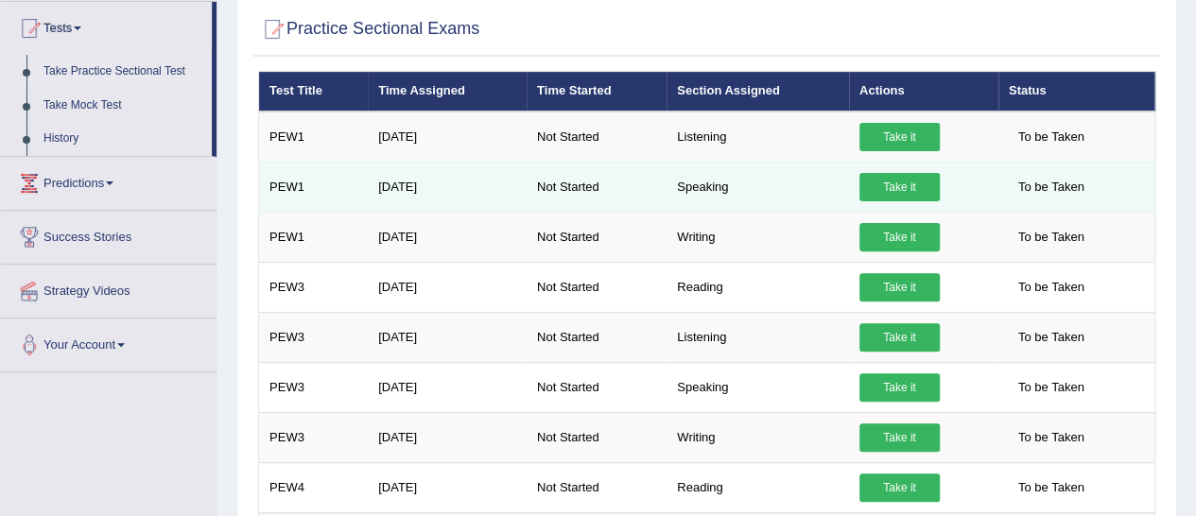
scroll to position [201, 0]
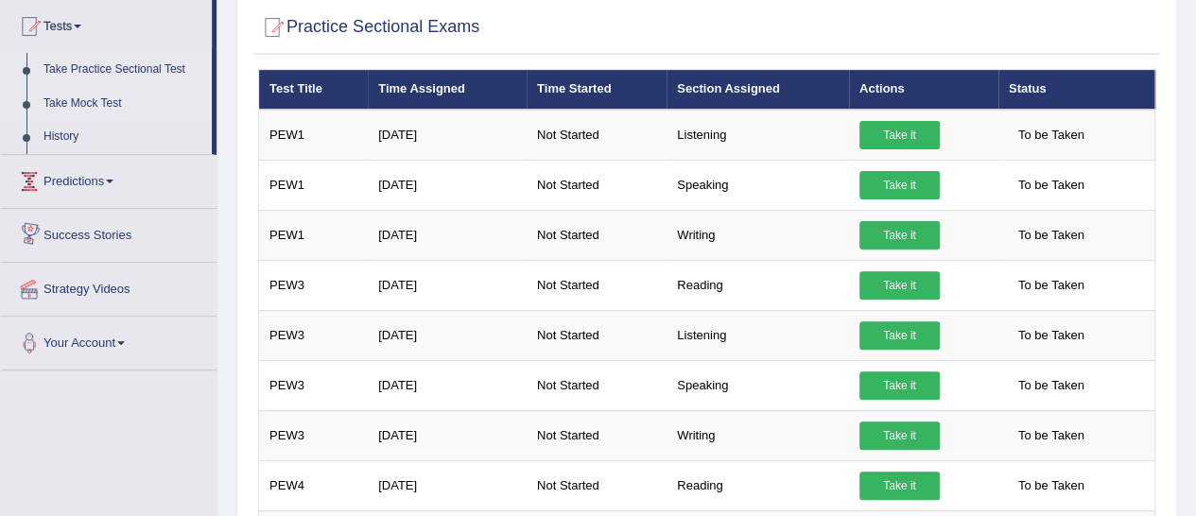
click at [107, 106] on link "Take Mock Test" at bounding box center [123, 104] width 177 height 34
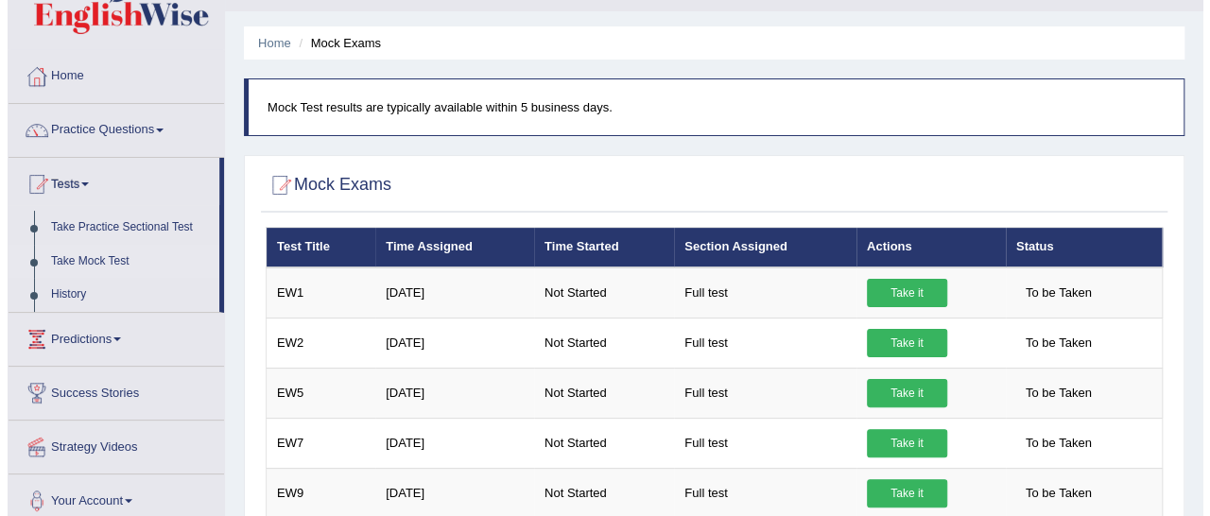
scroll to position [44, 0]
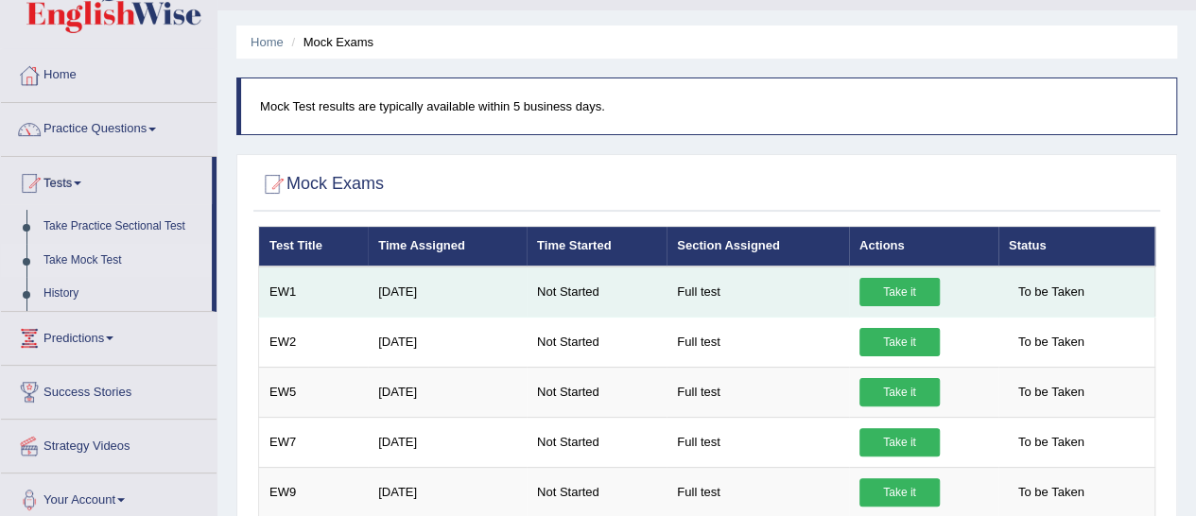
click at [901, 302] on link "Take it" at bounding box center [899, 292] width 80 height 28
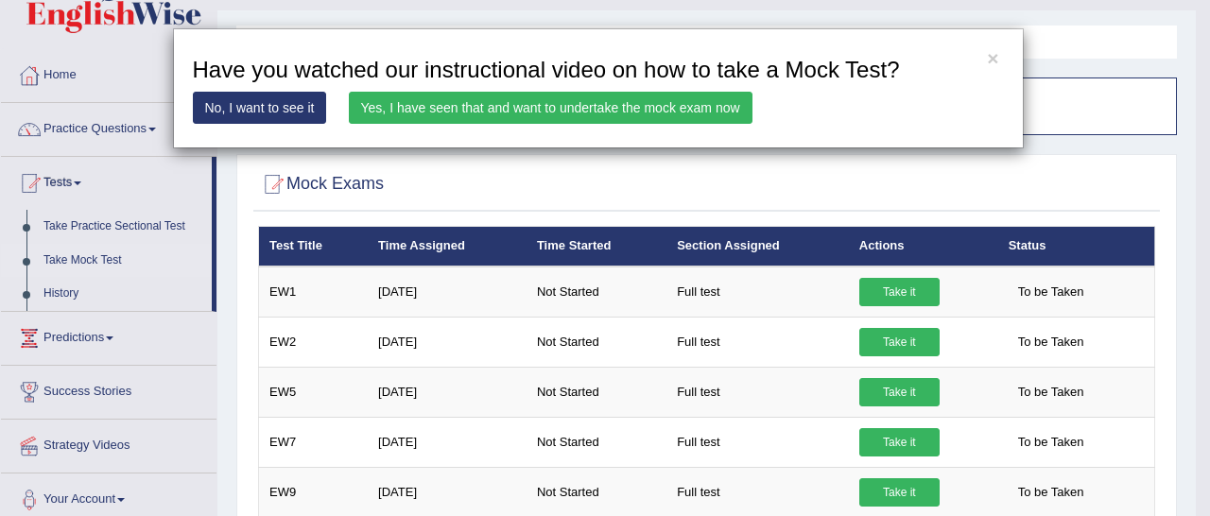
click at [251, 118] on link "No, I want to see it" at bounding box center [260, 108] width 134 height 32
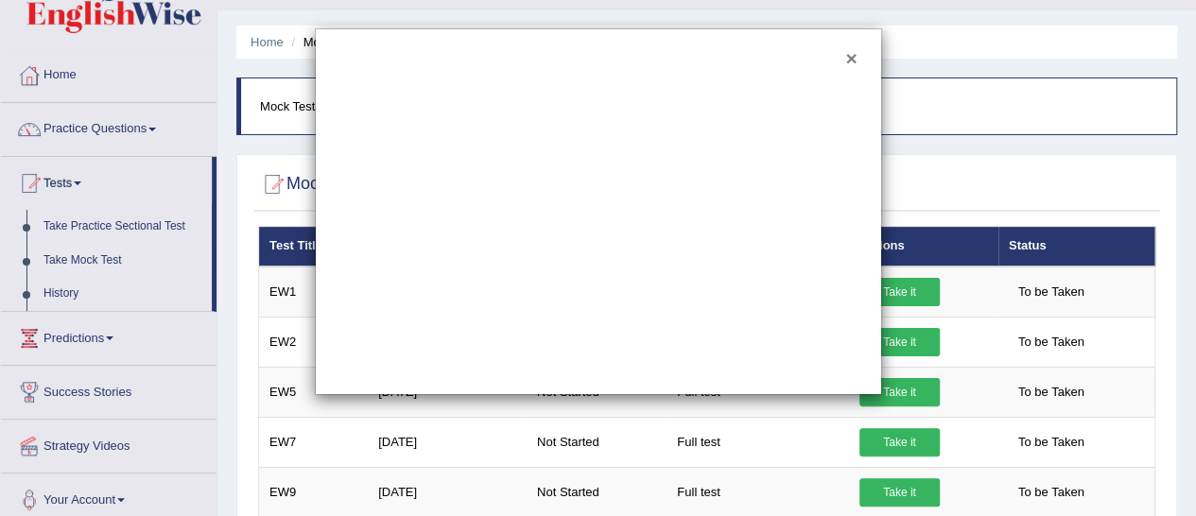
click at [849, 54] on button "×" at bounding box center [850, 58] width 11 height 20
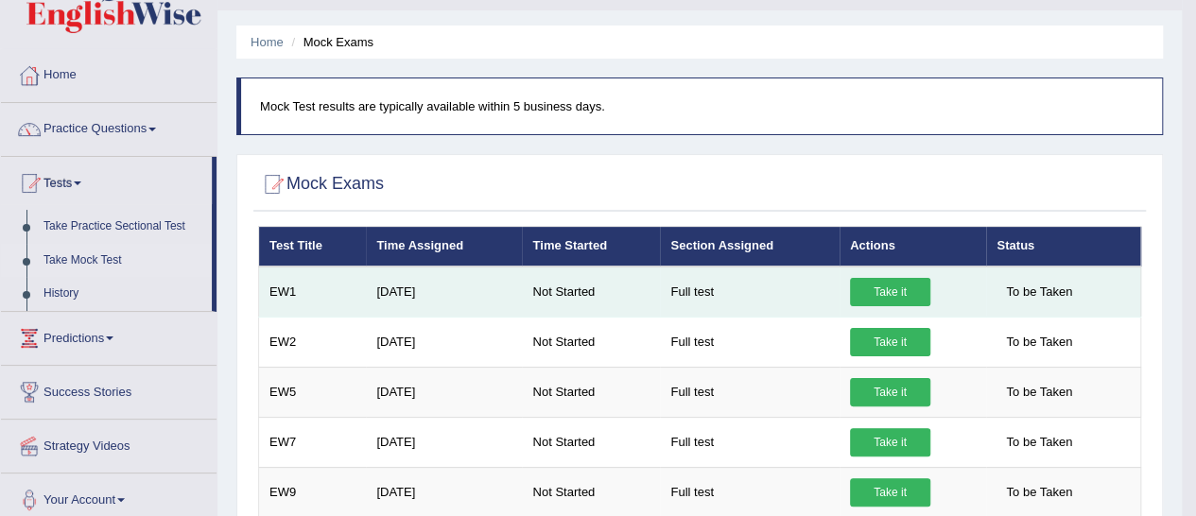
click at [908, 278] on link "Take it" at bounding box center [890, 292] width 80 height 28
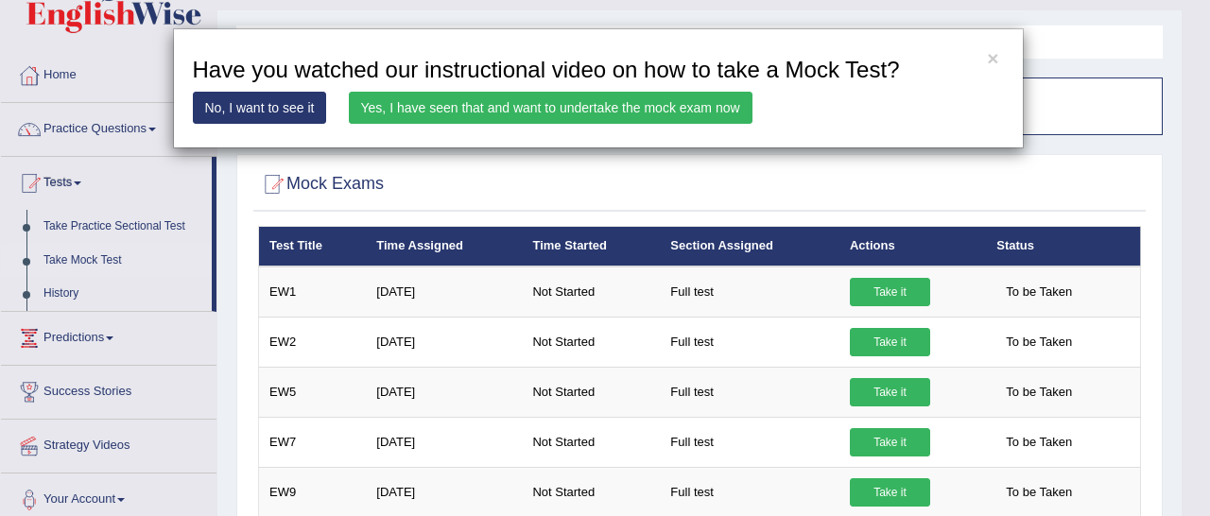
click at [599, 87] on div "× Have you watched our instructional video on how to take a Mock Test? No, I wa…" at bounding box center [598, 88] width 851 height 120
click at [596, 99] on link "Yes, I have seen that and want to undertake the mock exam now" at bounding box center [551, 108] width 404 height 32
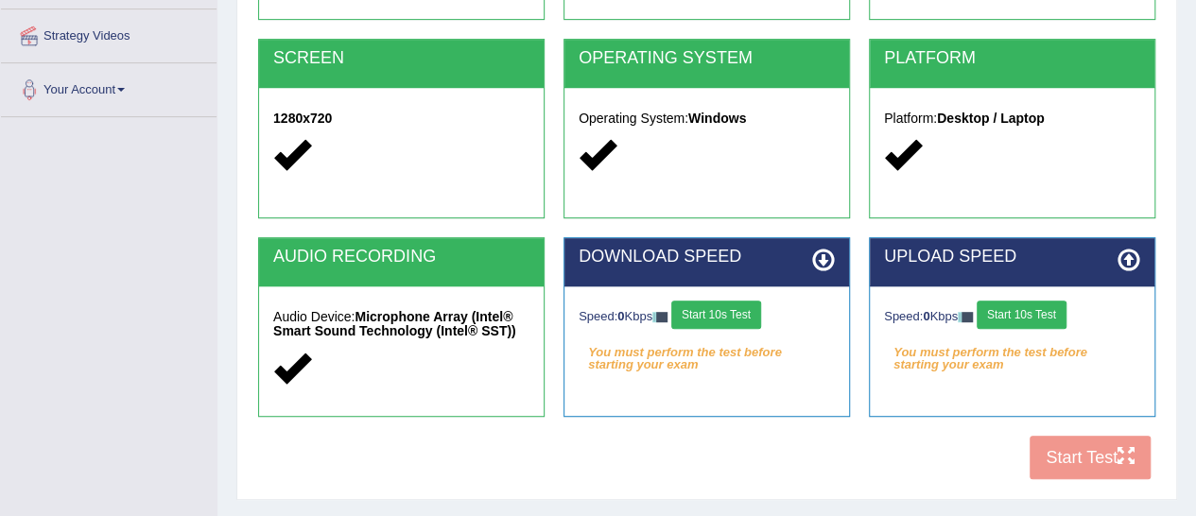
scroll to position [367, 0]
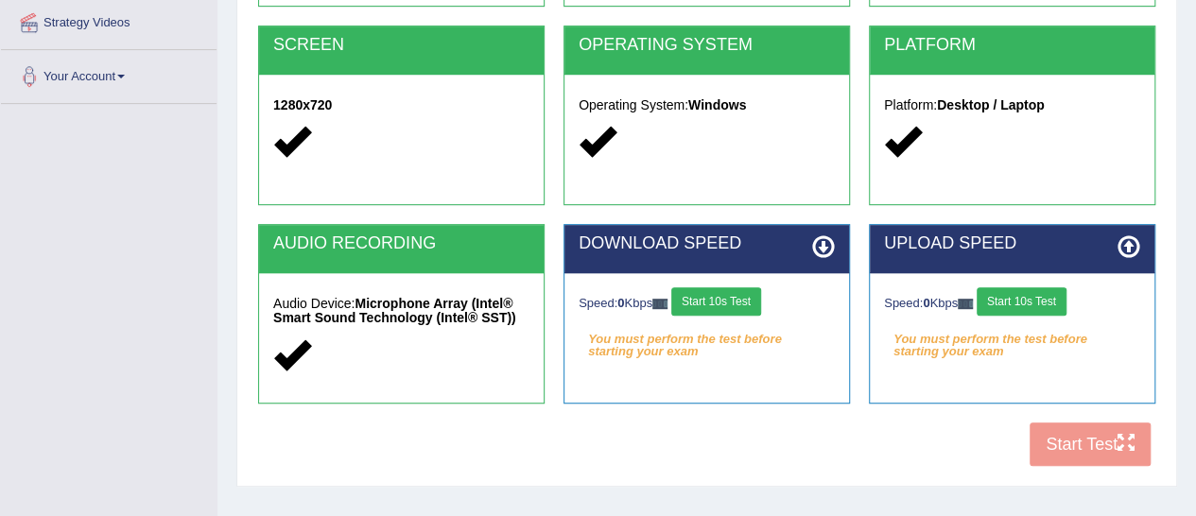
click at [730, 307] on button "Start 10s Test" at bounding box center [716, 301] width 90 height 28
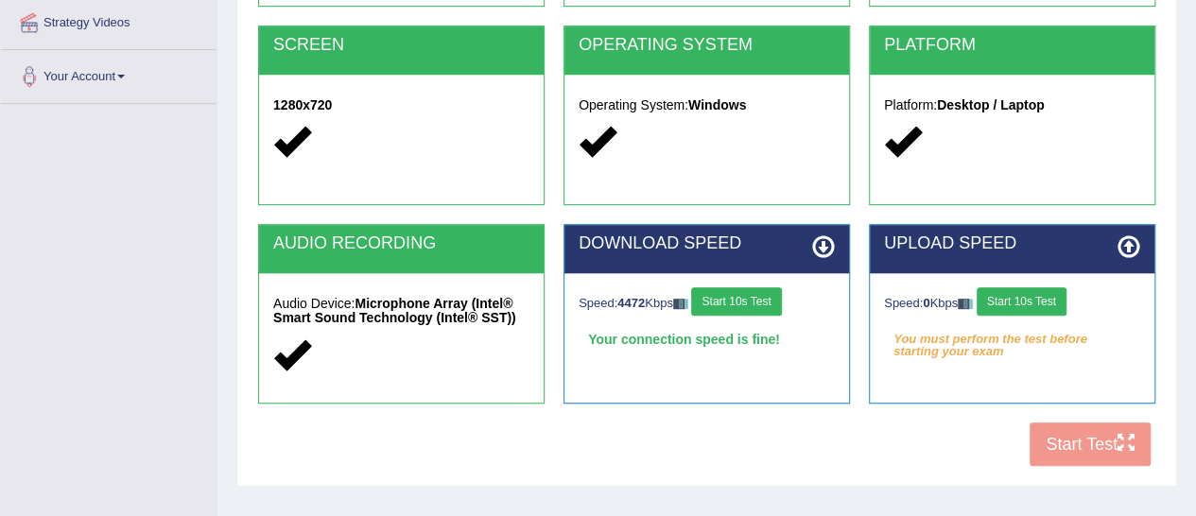
click at [1016, 294] on button "Start 10s Test" at bounding box center [1022, 301] width 90 height 28
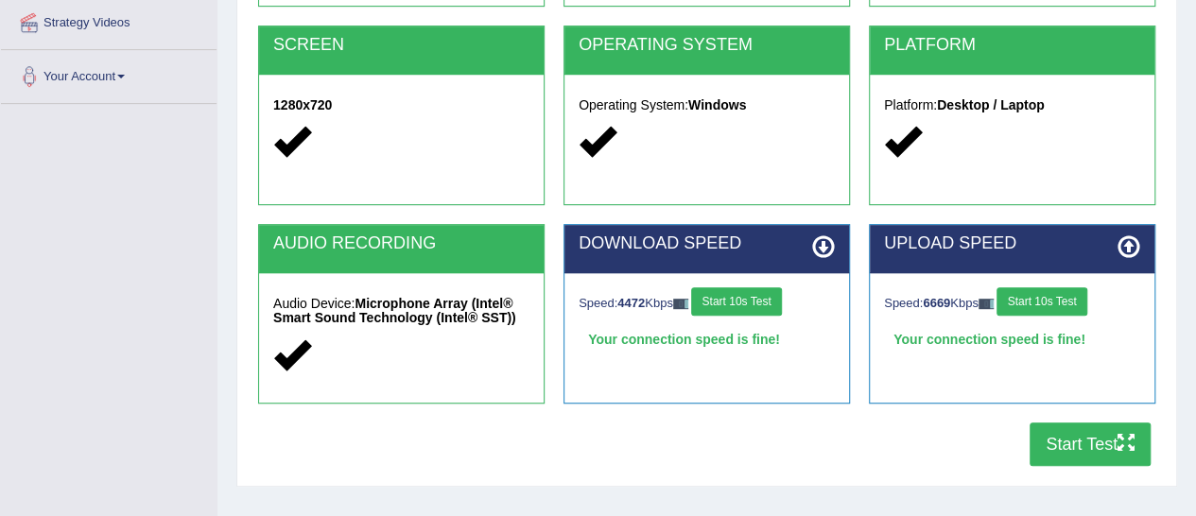
click at [1097, 458] on button "Start Test" at bounding box center [1089, 444] width 121 height 43
